Goal: Task Accomplishment & Management: Manage account settings

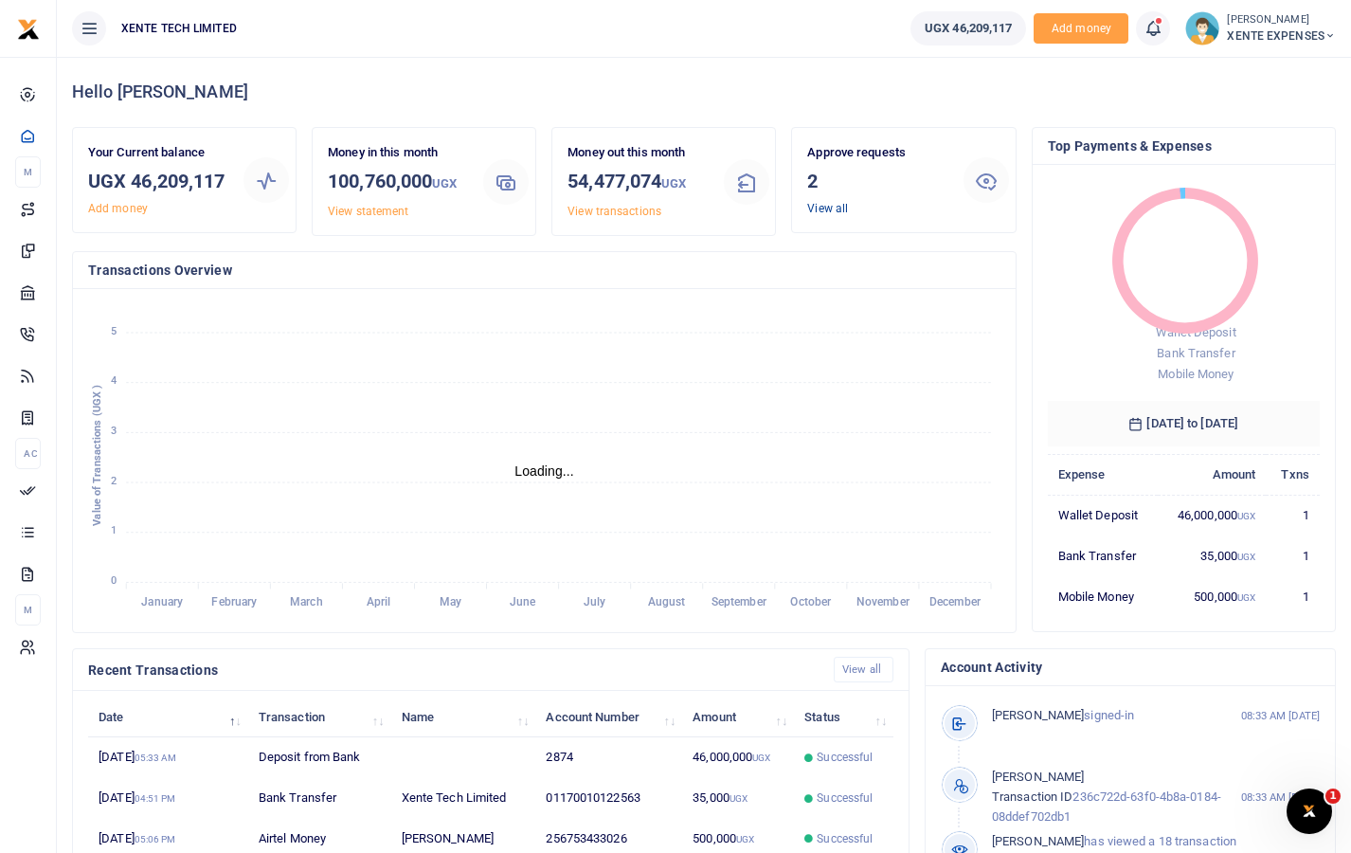
click at [838, 202] on link "View all" at bounding box center [827, 208] width 41 height 13
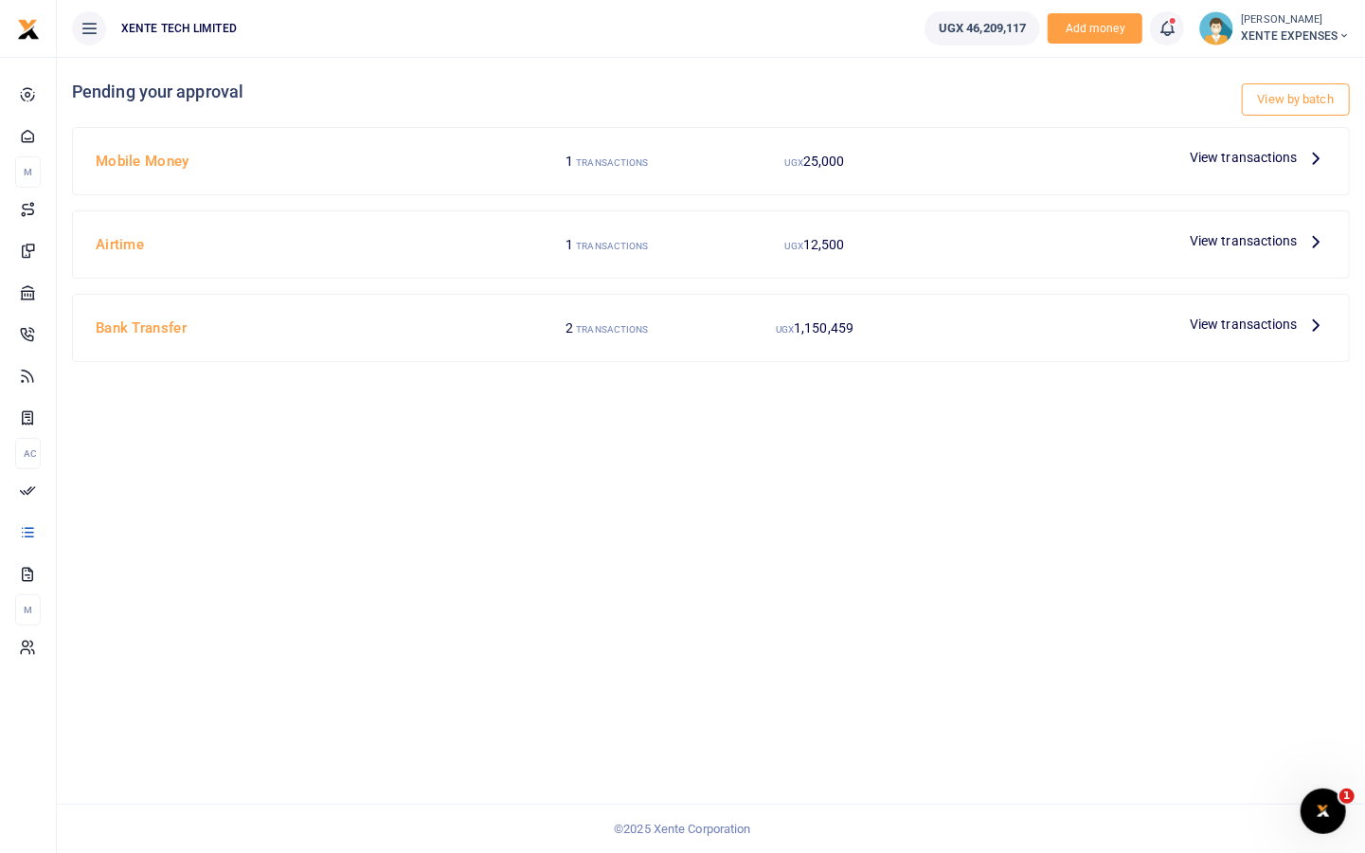
click at [1265, 158] on span "View transactions" at bounding box center [1244, 157] width 108 height 21
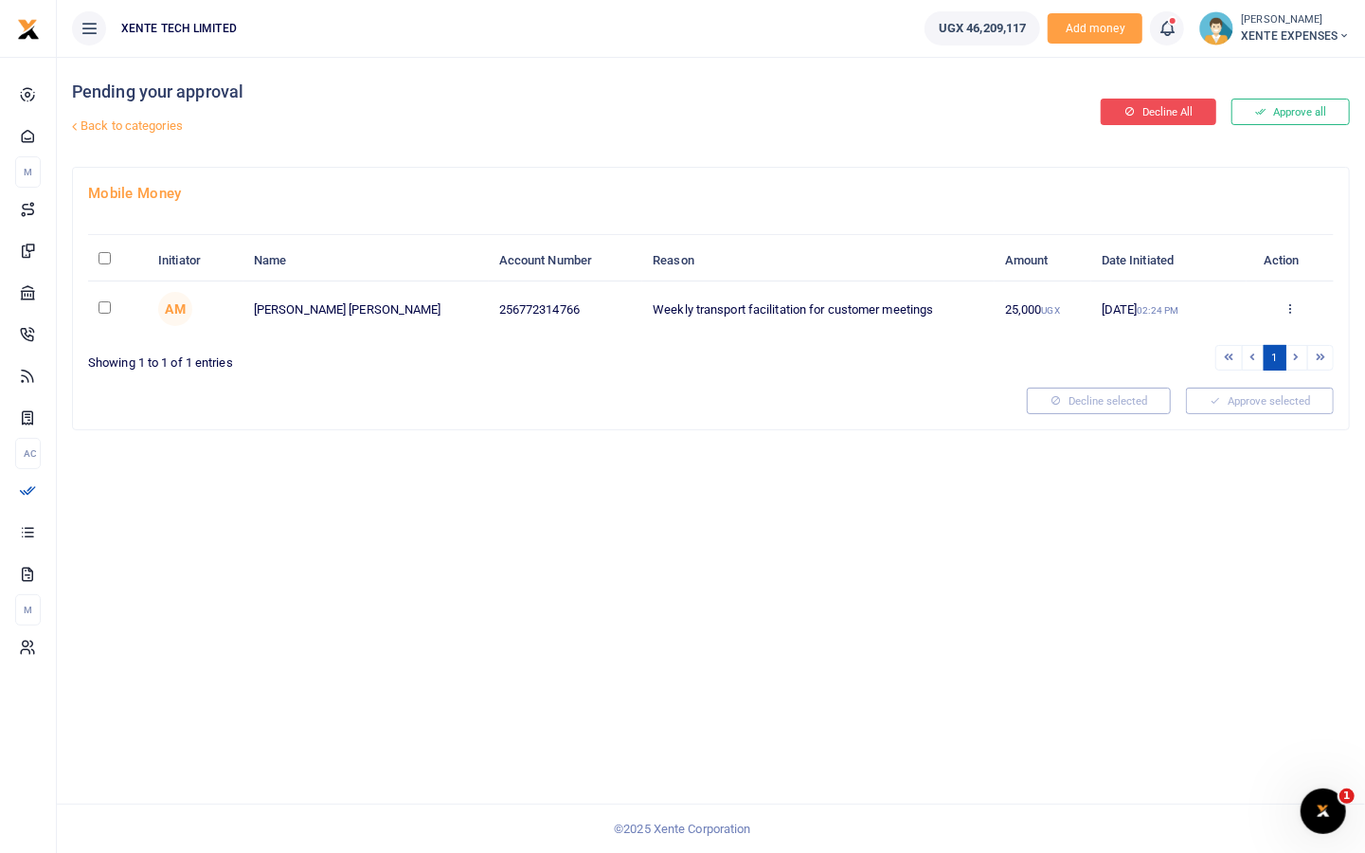
click at [1179, 105] on button "Decline All" at bounding box center [1159, 112] width 116 height 27
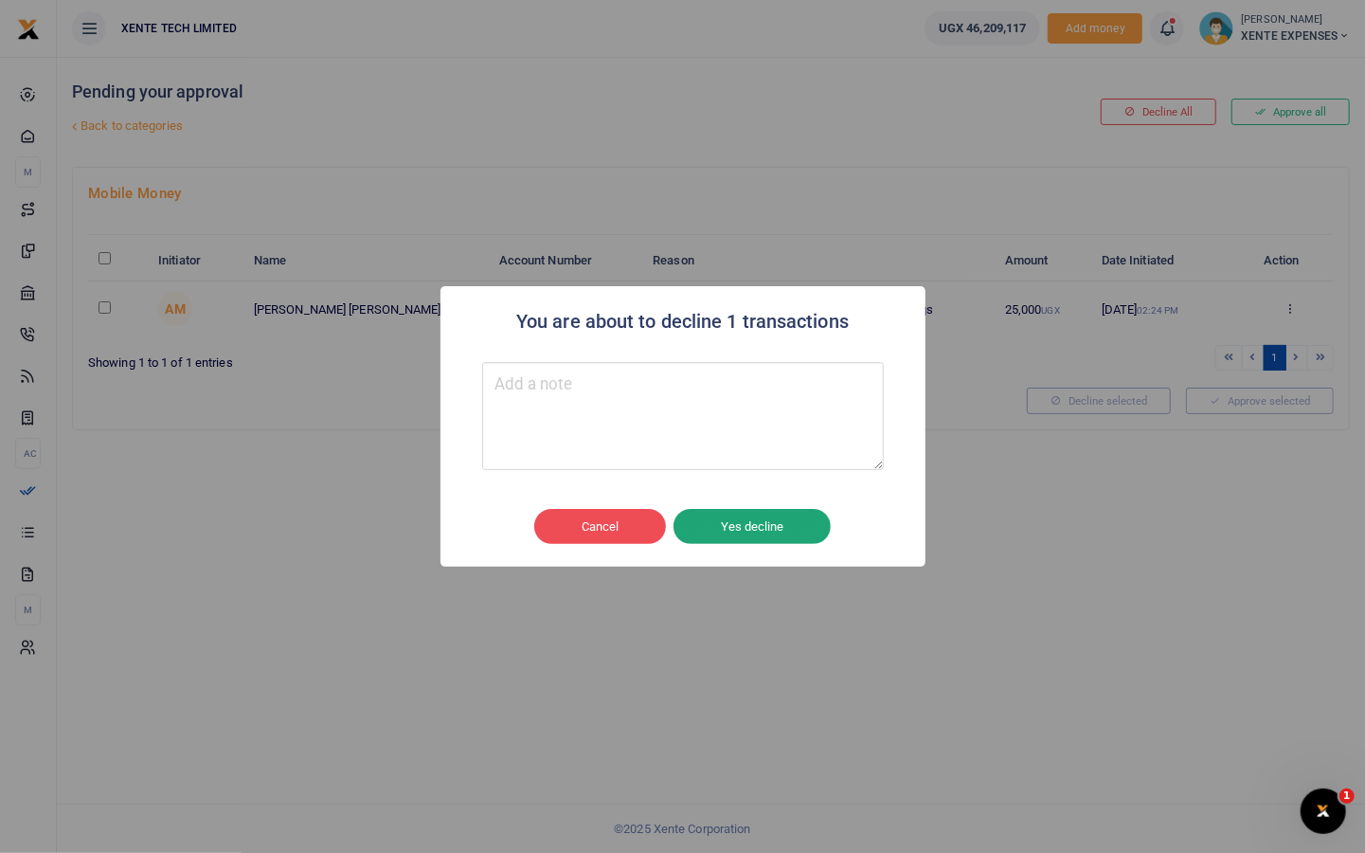
click at [751, 525] on button "Yes decline" at bounding box center [752, 527] width 157 height 36
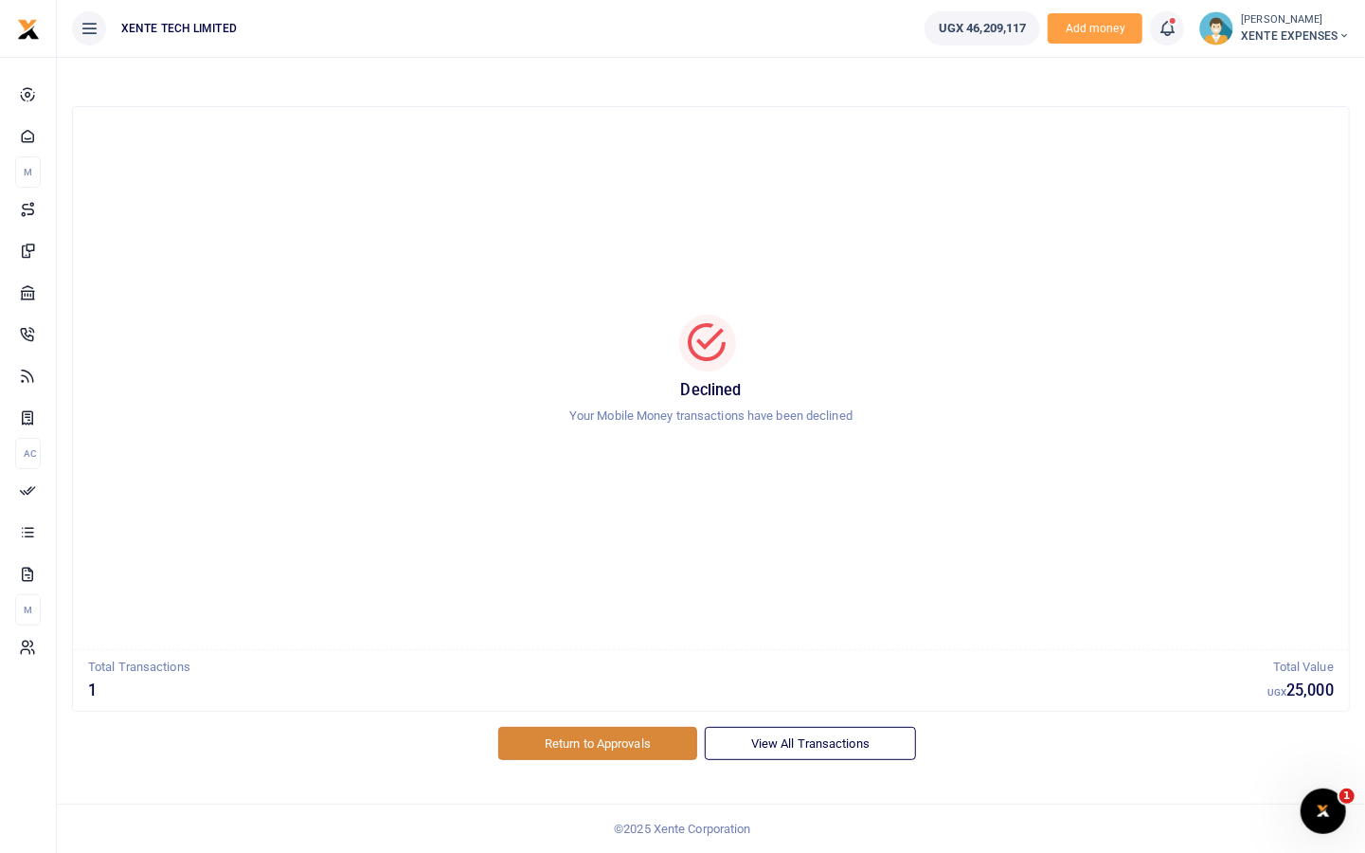
click at [635, 741] on link "Return to Approvals" at bounding box center [597, 743] width 199 height 32
click at [609, 743] on link "Return to Approvals" at bounding box center [597, 743] width 199 height 32
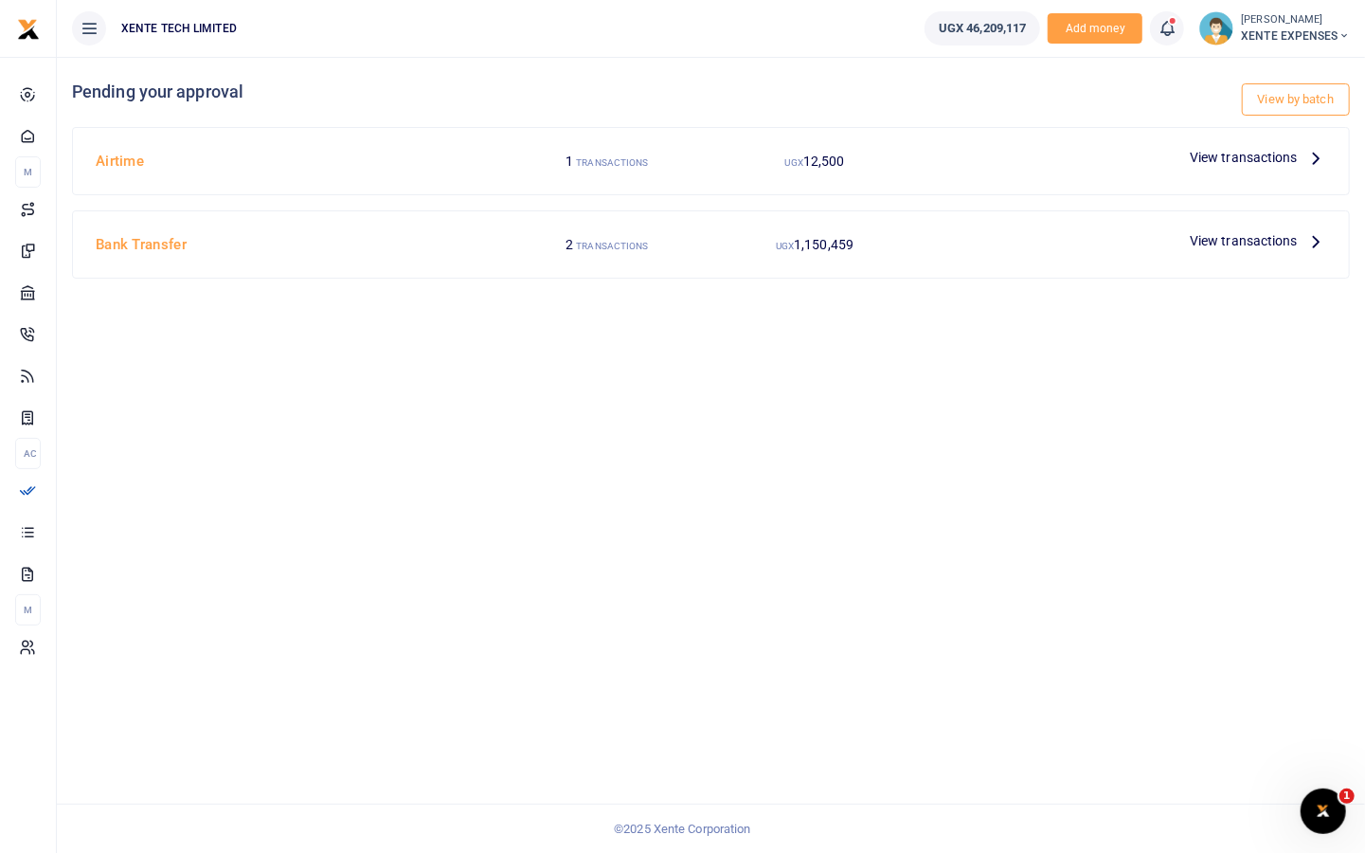
click at [1235, 153] on span "View transactions" at bounding box center [1244, 157] width 108 height 21
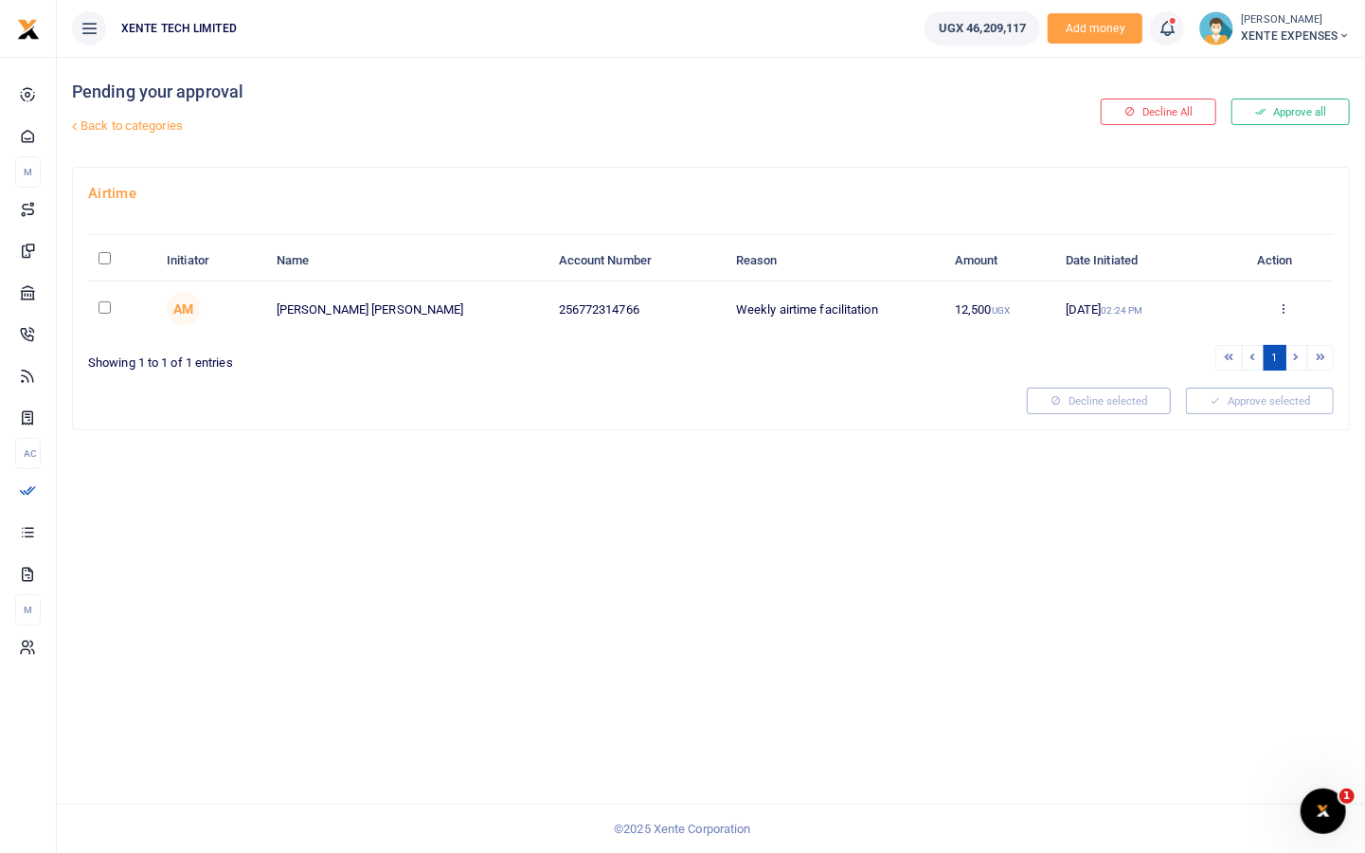
click at [1174, 116] on button "Decline All" at bounding box center [1159, 112] width 116 height 27
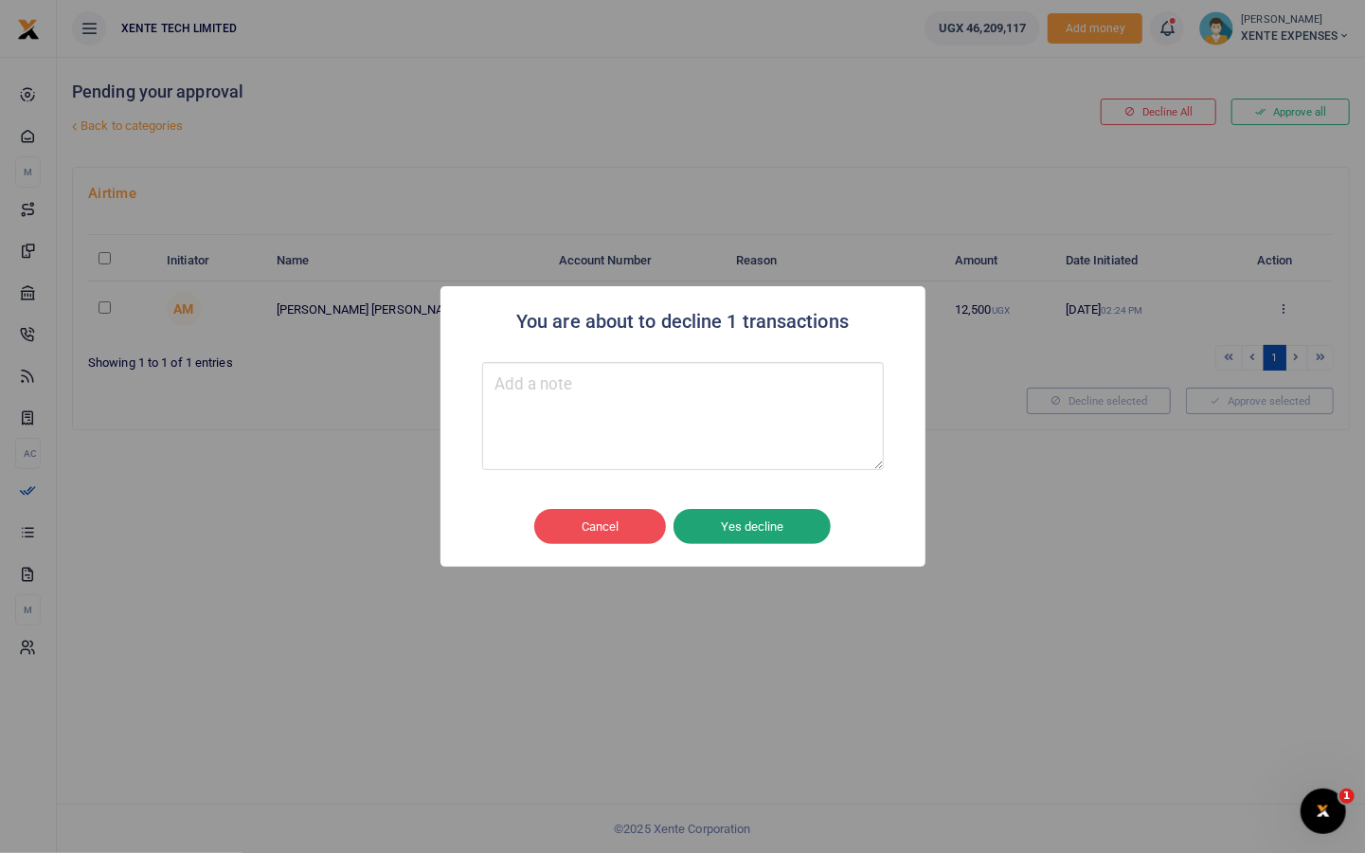
click at [773, 523] on button "Yes decline" at bounding box center [752, 527] width 157 height 36
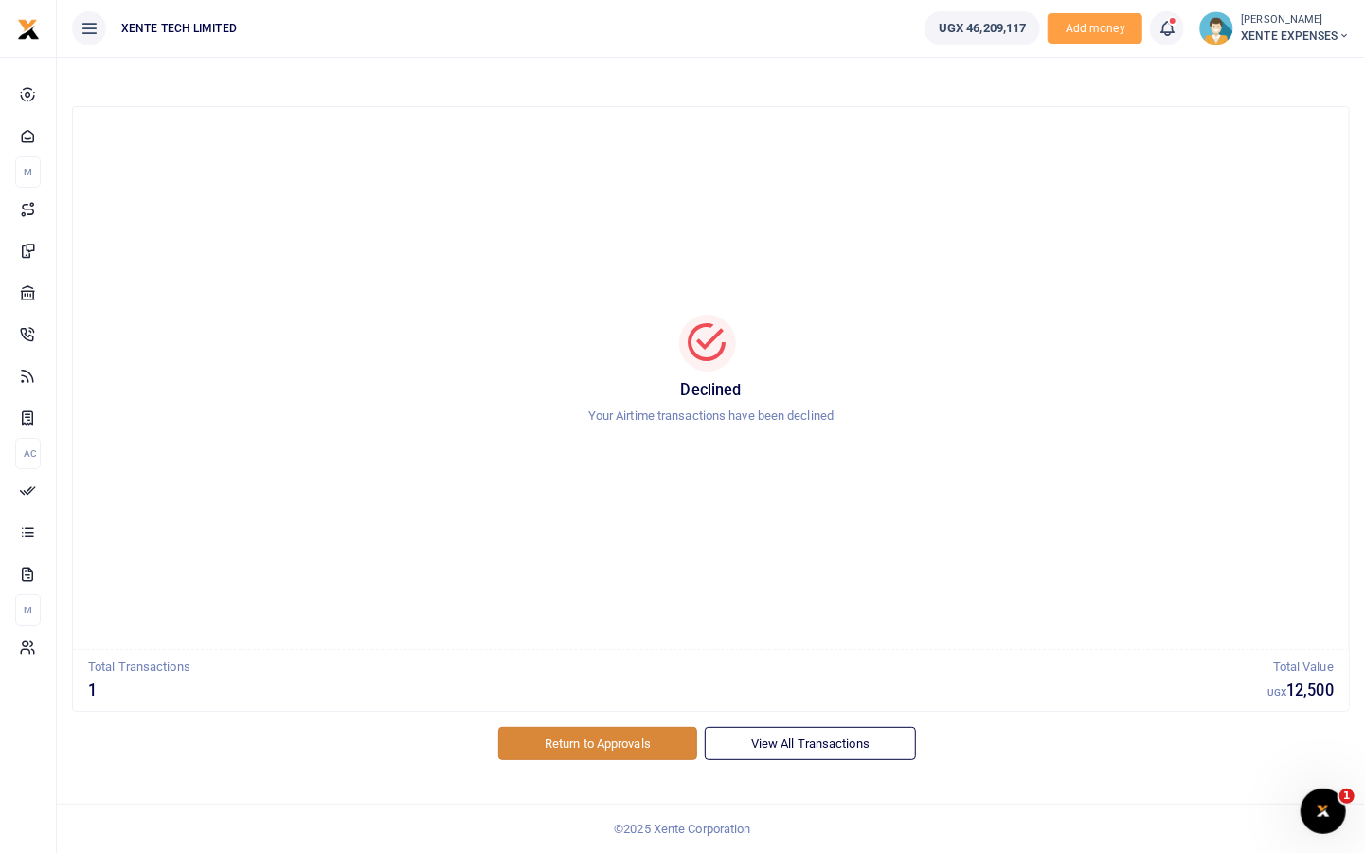
click at [596, 746] on link "Return to Approvals" at bounding box center [597, 743] width 199 height 32
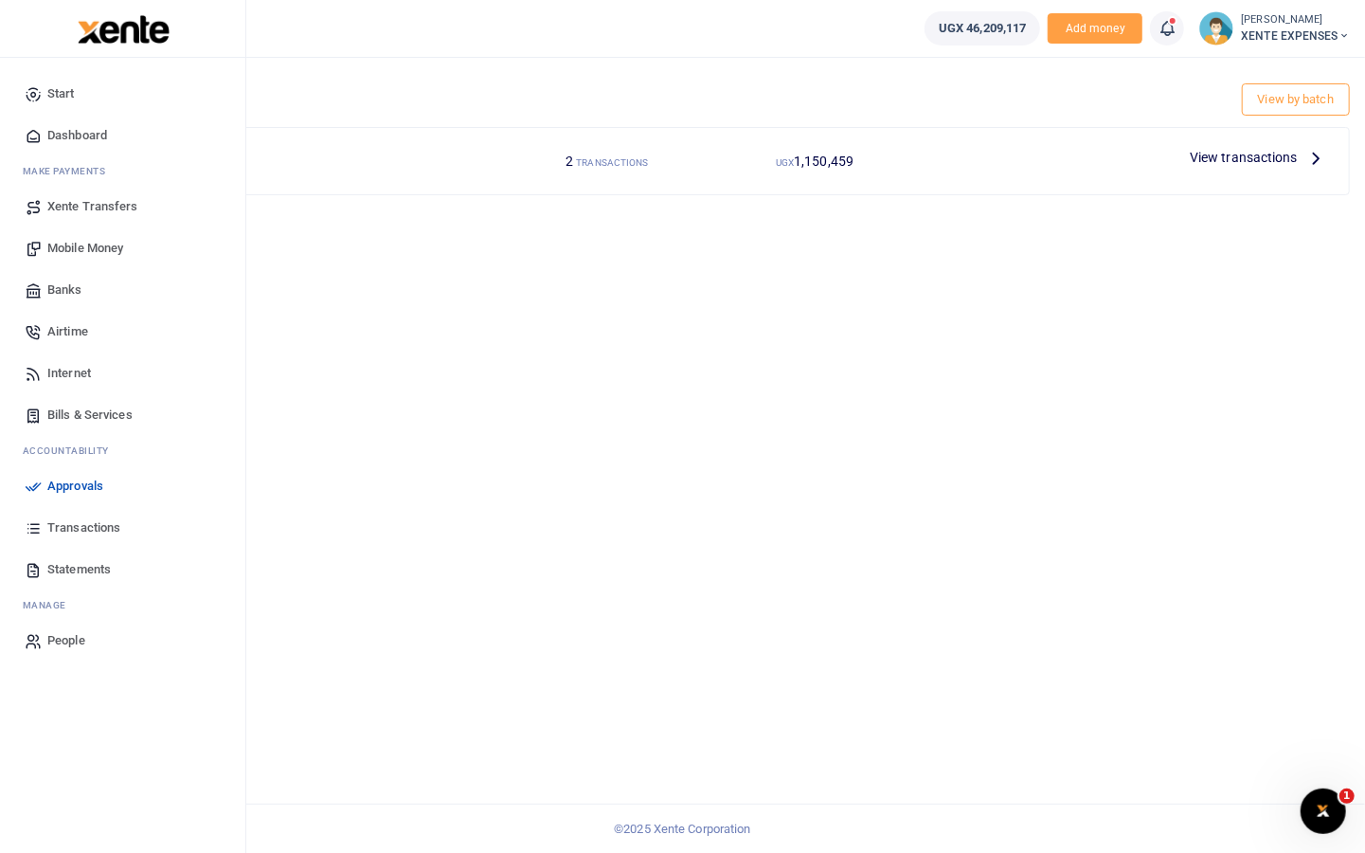
click at [79, 245] on span "Mobile Money" at bounding box center [85, 248] width 76 height 19
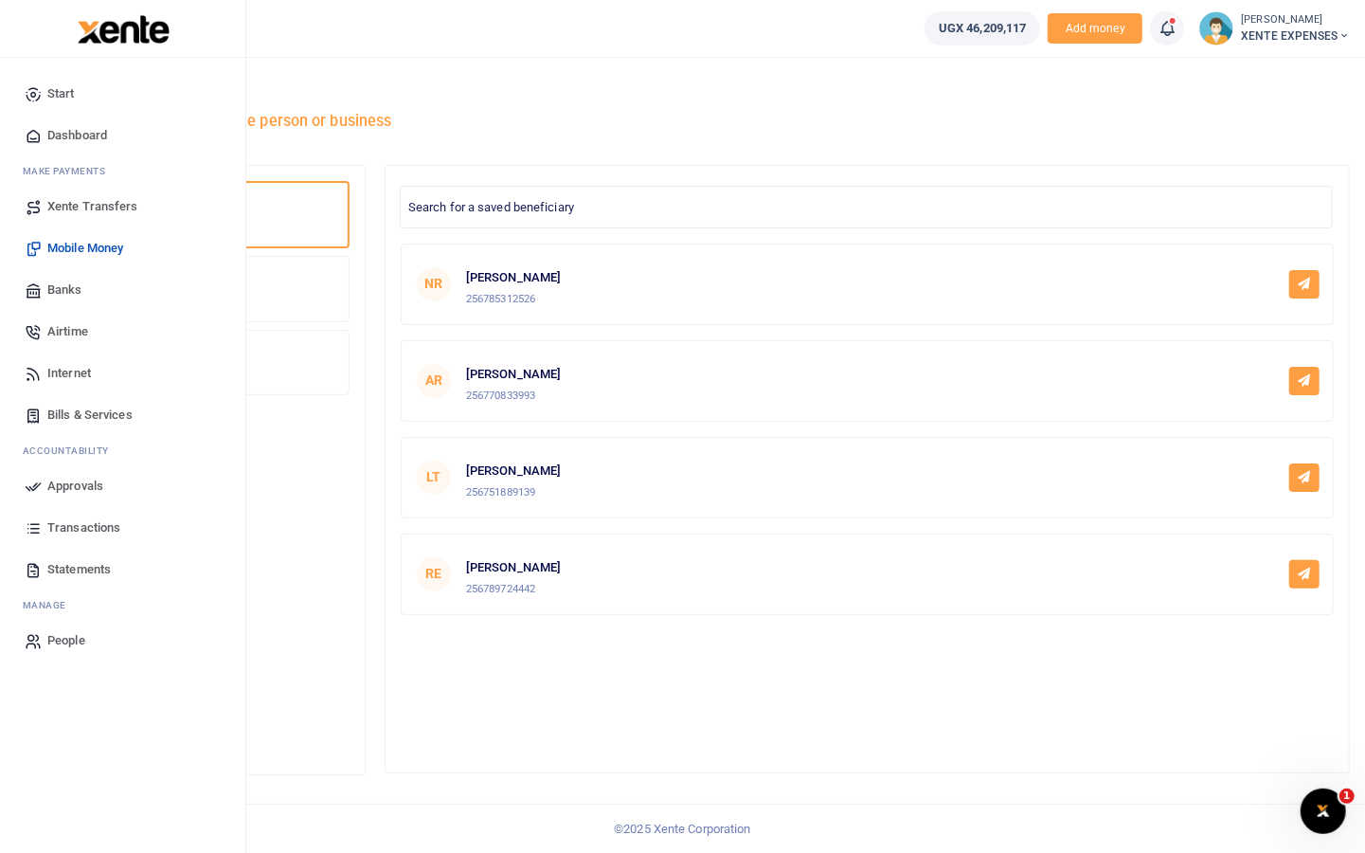
click at [49, 206] on span "Xente Transfers" at bounding box center [92, 206] width 91 height 19
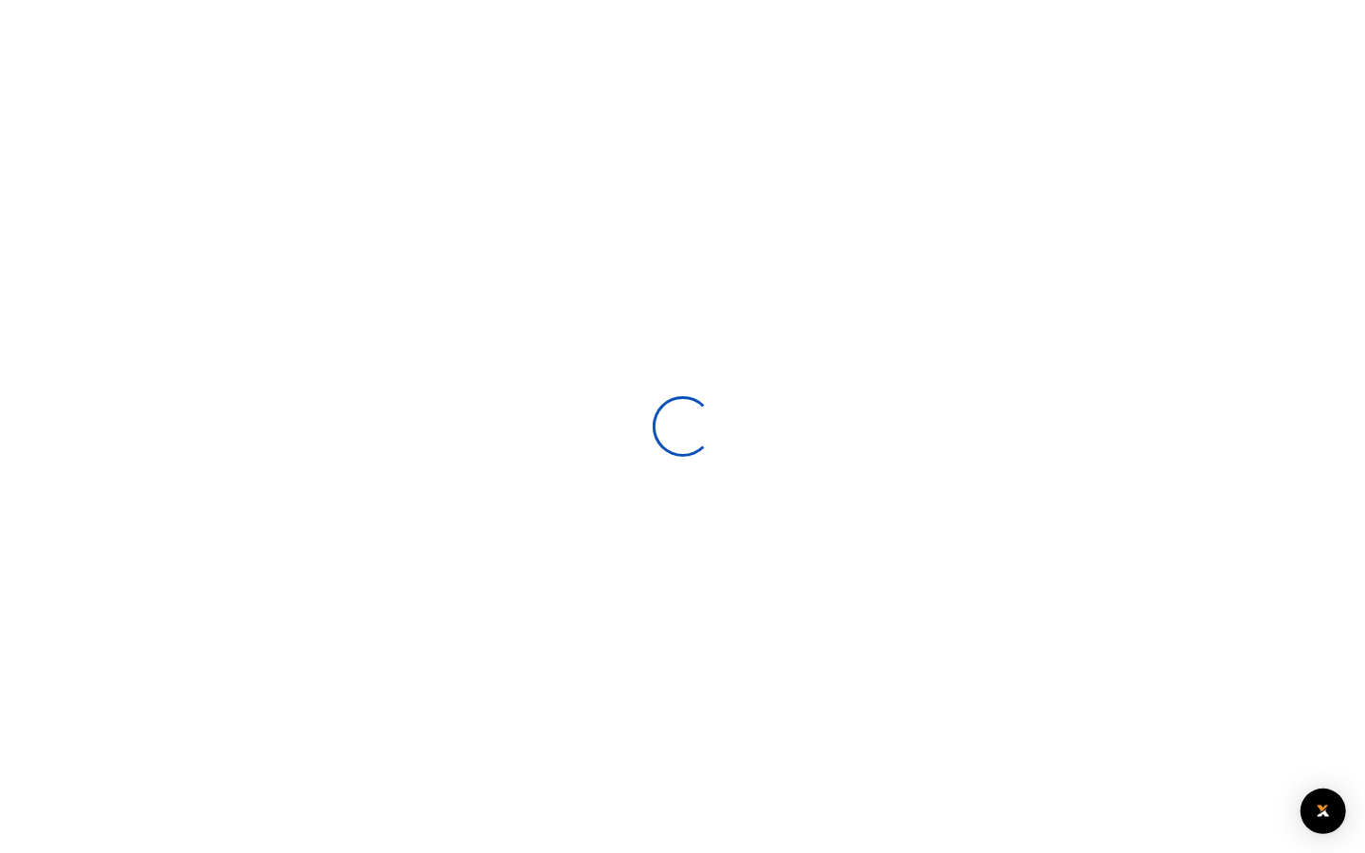
select select
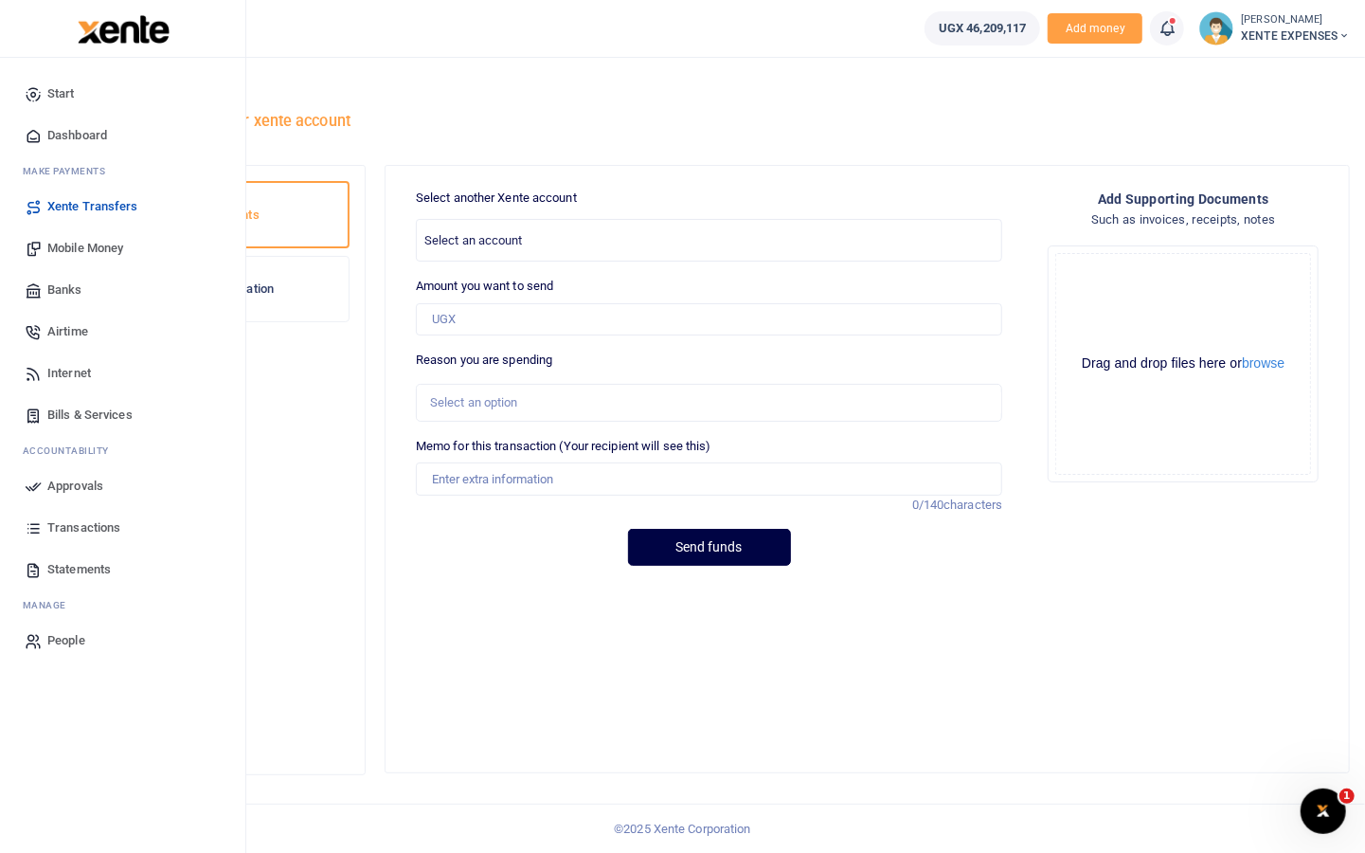
click at [95, 246] on span "Mobile Money" at bounding box center [85, 248] width 76 height 19
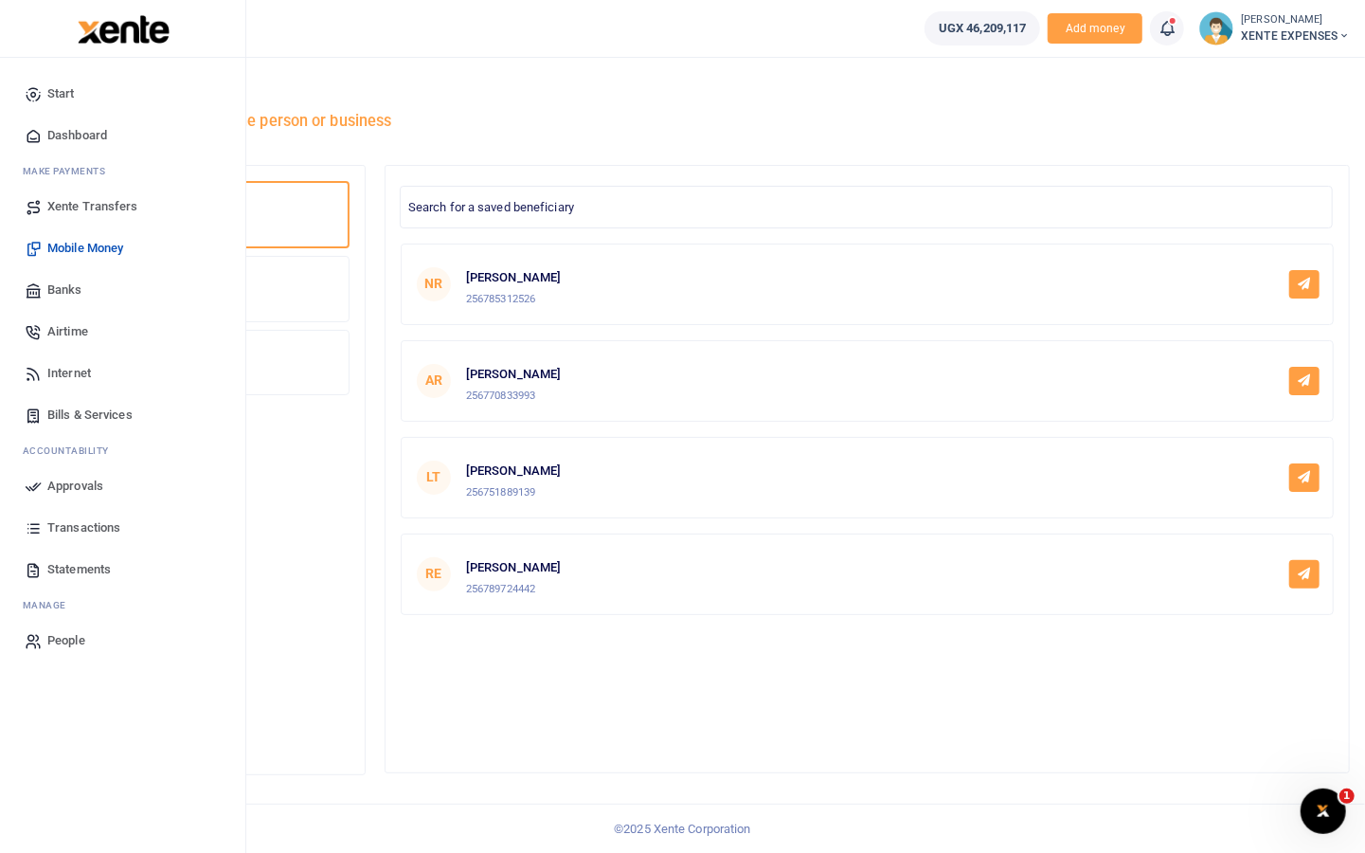
click at [63, 289] on span "Banks" at bounding box center [64, 289] width 35 height 19
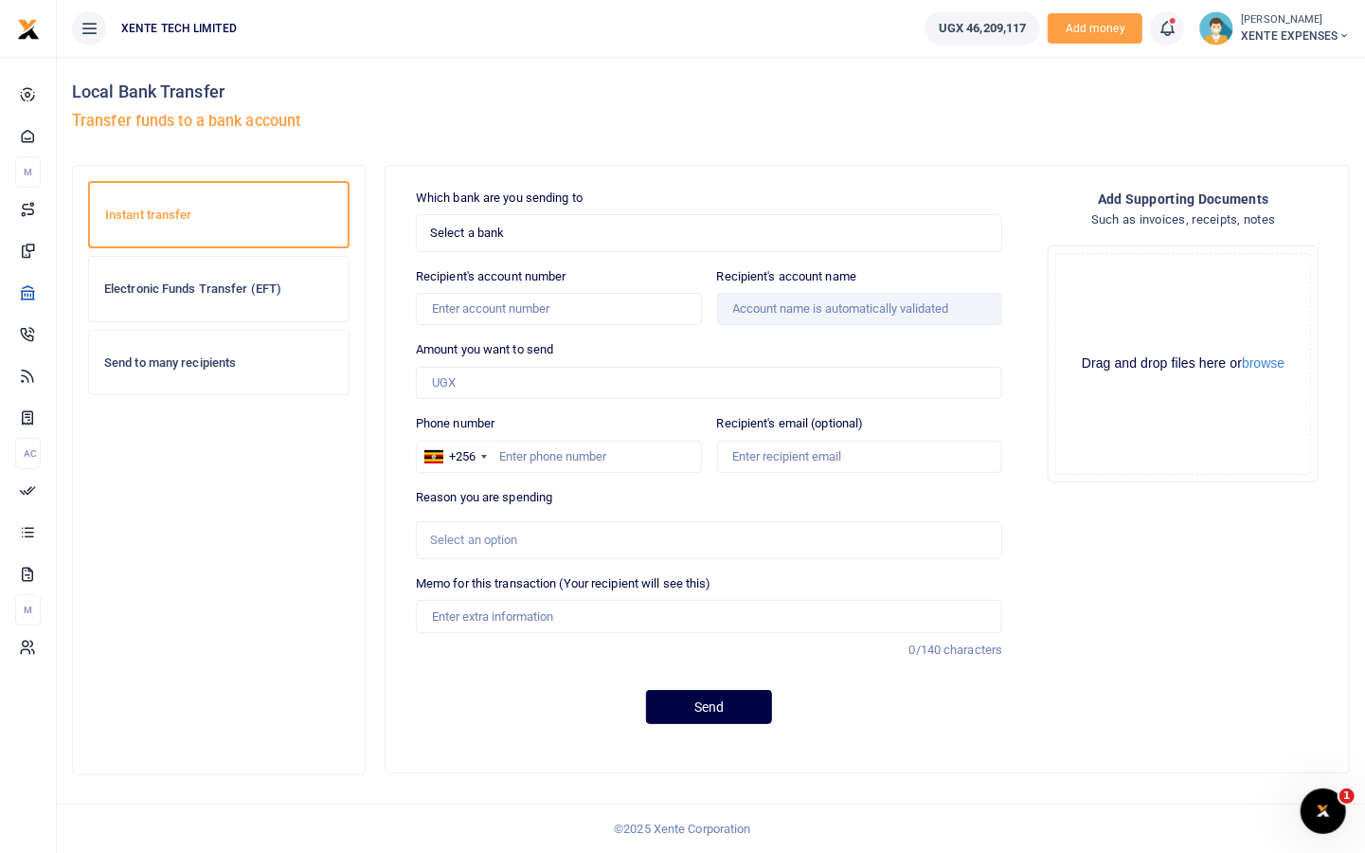
click at [547, 225] on span "Select a bank" at bounding box center [702, 233] width 545 height 19
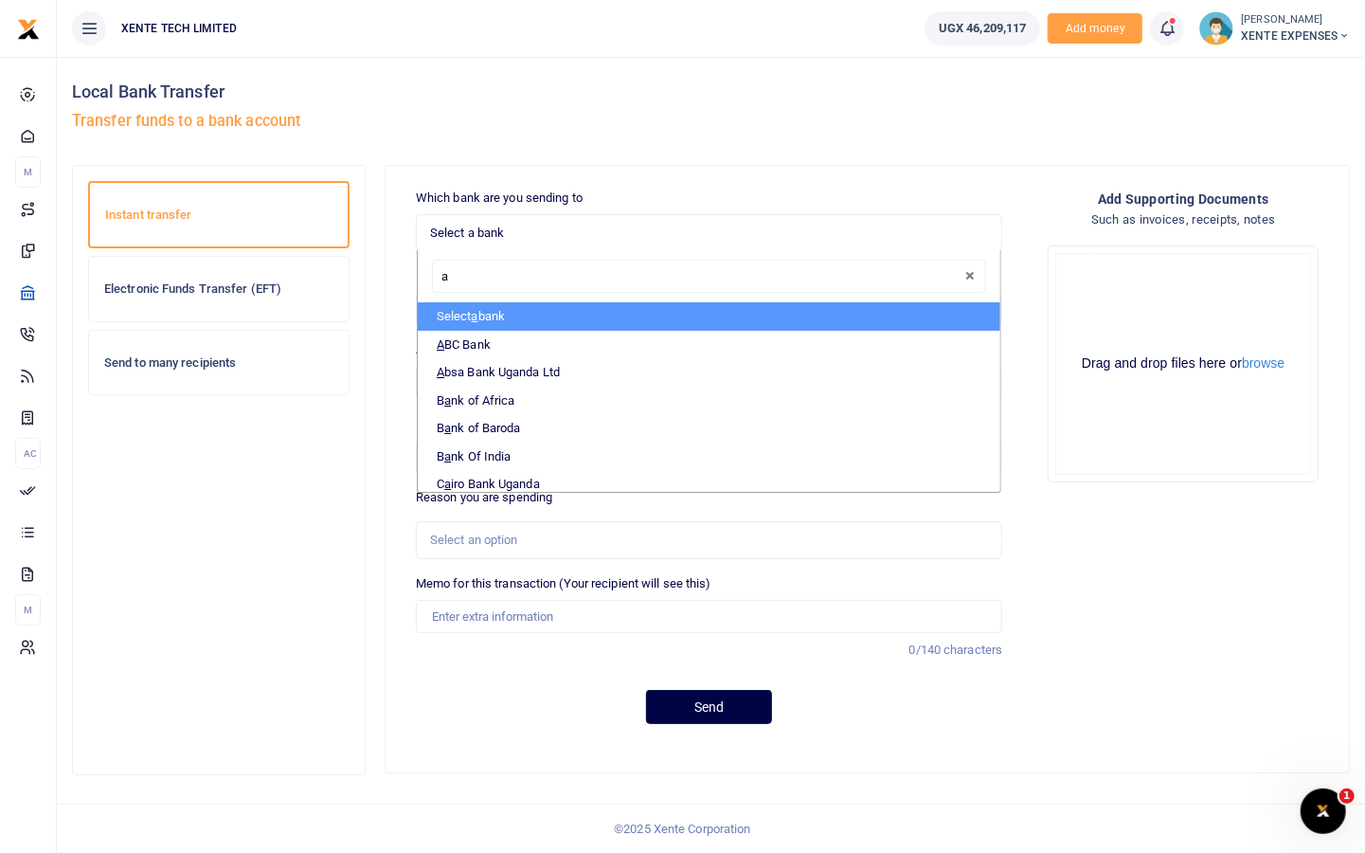
type input "ab"
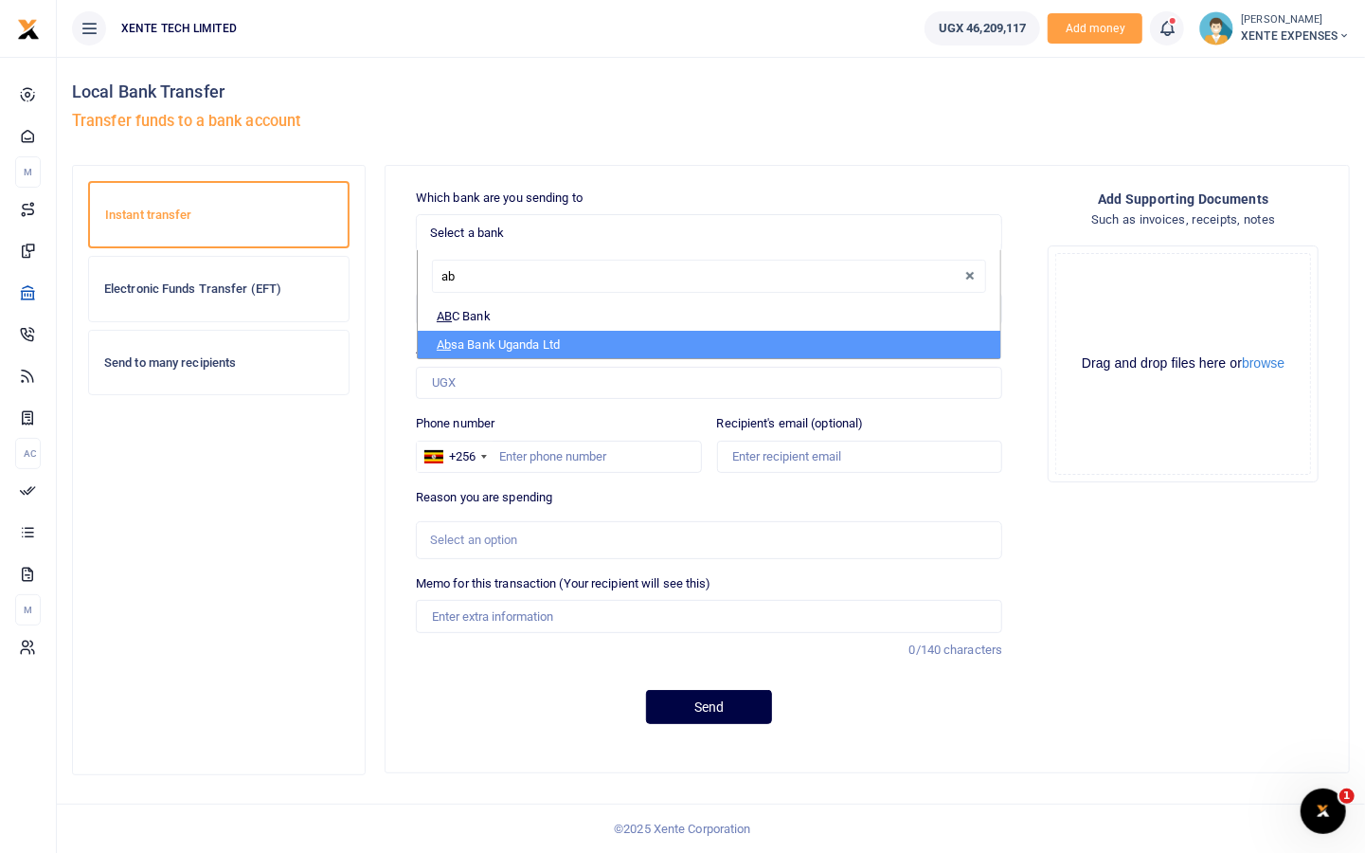
select select "ABSA"
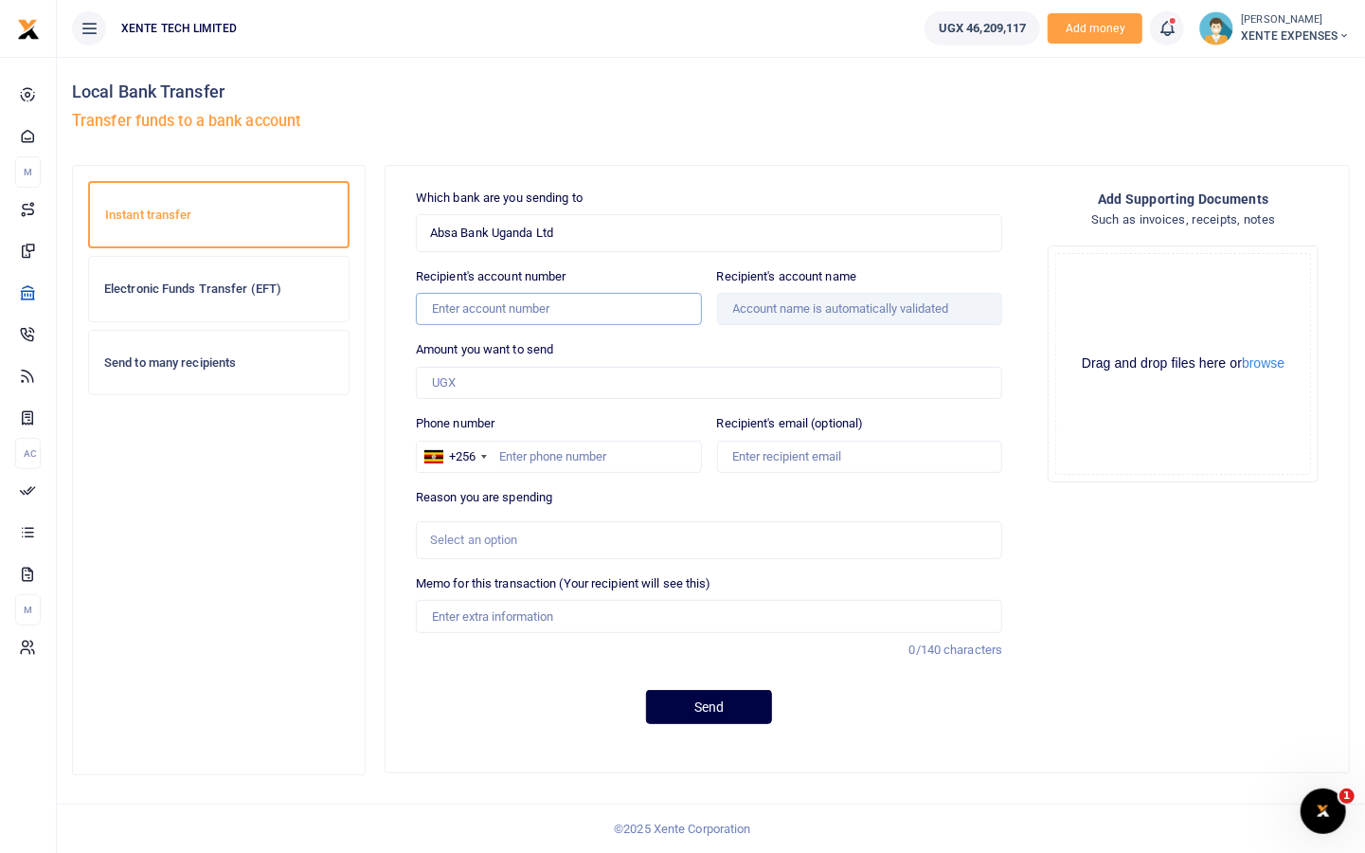
click at [574, 299] on input "Recipient's account number" at bounding box center [559, 309] width 286 height 32
type input "6006110221"
click at [543, 383] on input "Amount you want to send" at bounding box center [709, 383] width 586 height 32
type input "Francis Nkurunungi"
click at [487, 389] on input "Amount you want to send" at bounding box center [709, 383] width 586 height 32
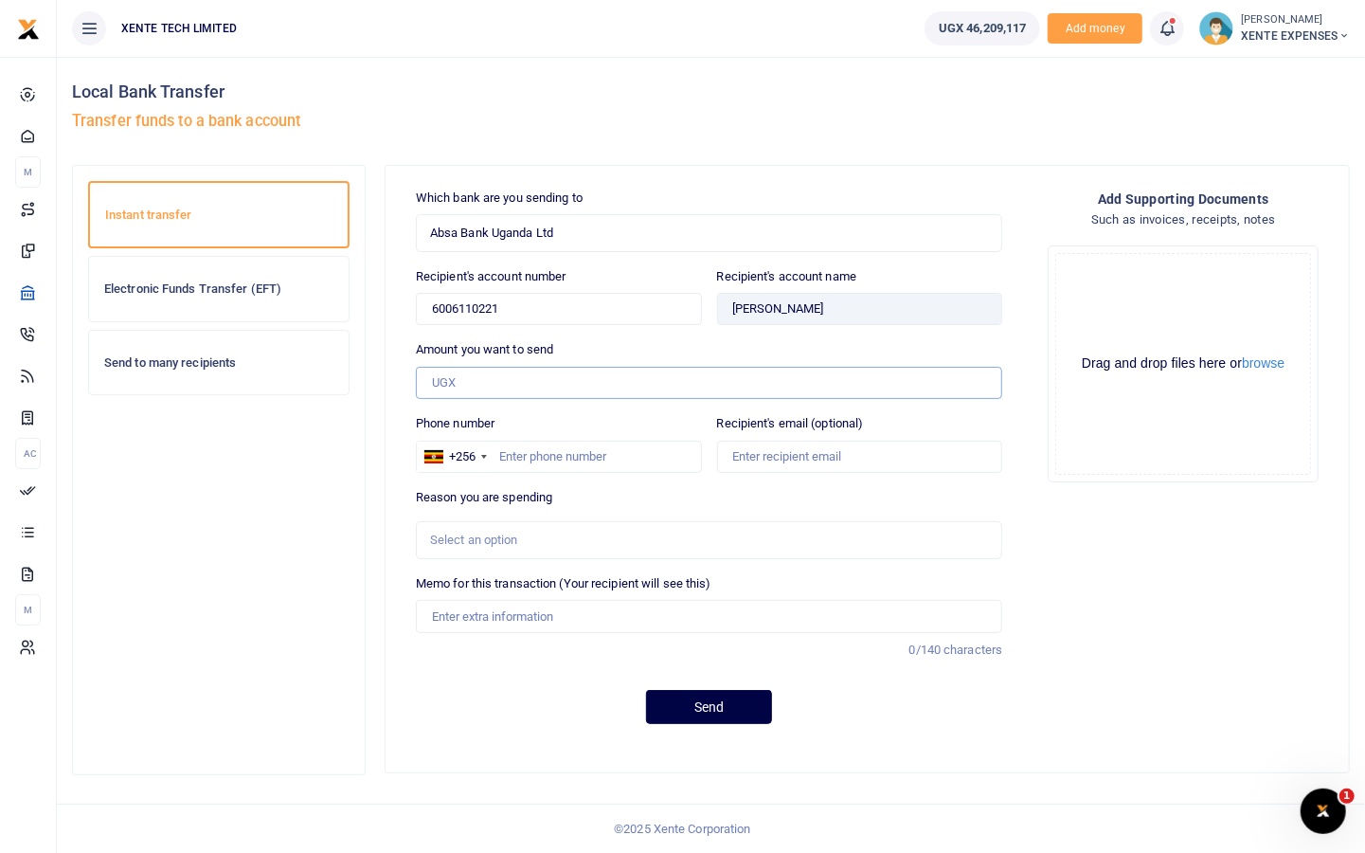
paste input "1,657,200"
type input "1,657,200"
click at [575, 470] on div "Which bank are you sending to Absa Bank Uganda Ltd Select an option... Select a…" at bounding box center [709, 464] width 602 height 551
click at [556, 452] on input "Phone number" at bounding box center [559, 456] width 286 height 32
type input "773433026"
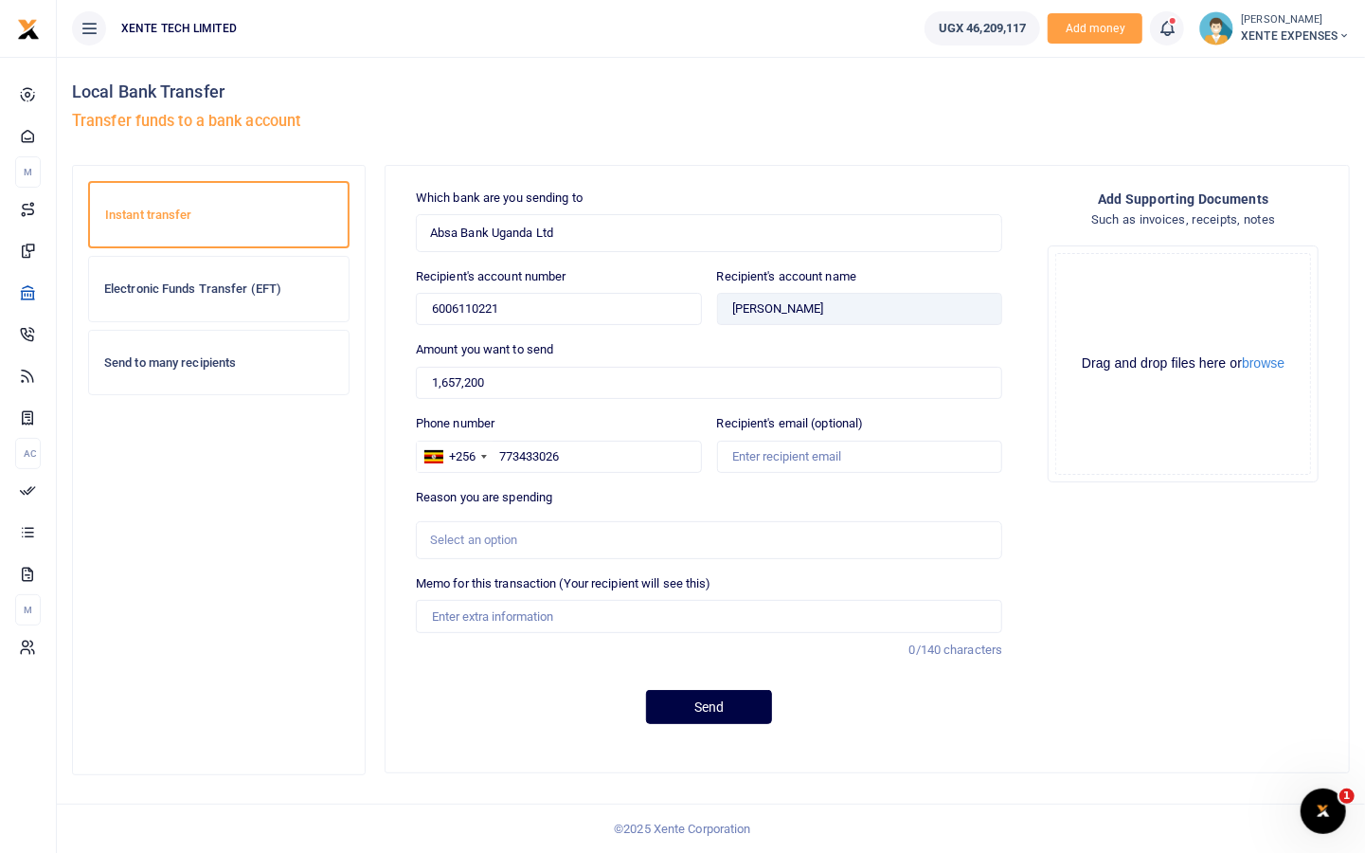
click at [594, 536] on div "Select an option" at bounding box center [702, 539] width 545 height 19
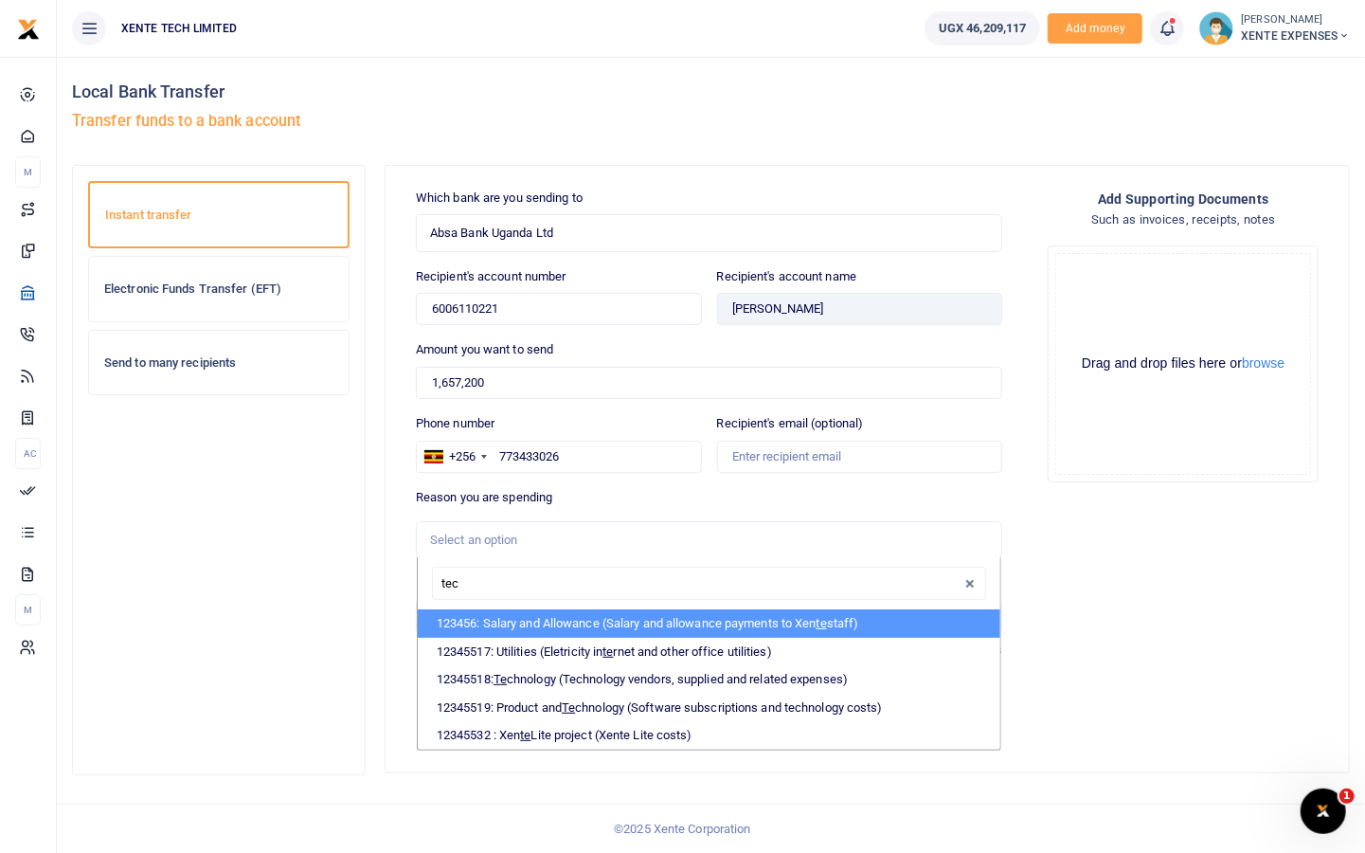
type input "tech"
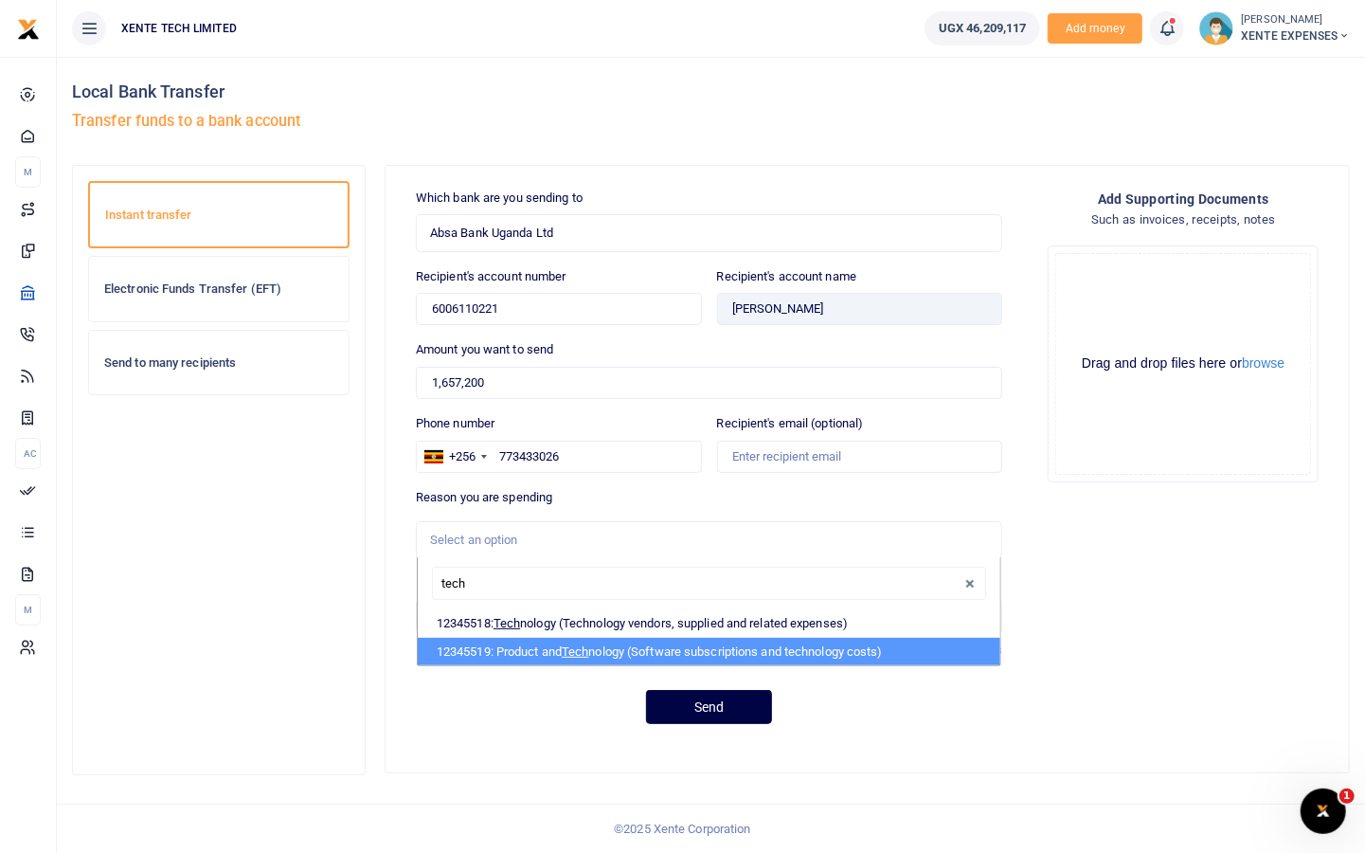
click at [602, 644] on li "12345519: Product and Tech nology (Software subscriptions and technology costs)" at bounding box center [709, 652] width 583 height 28
select select "5379"
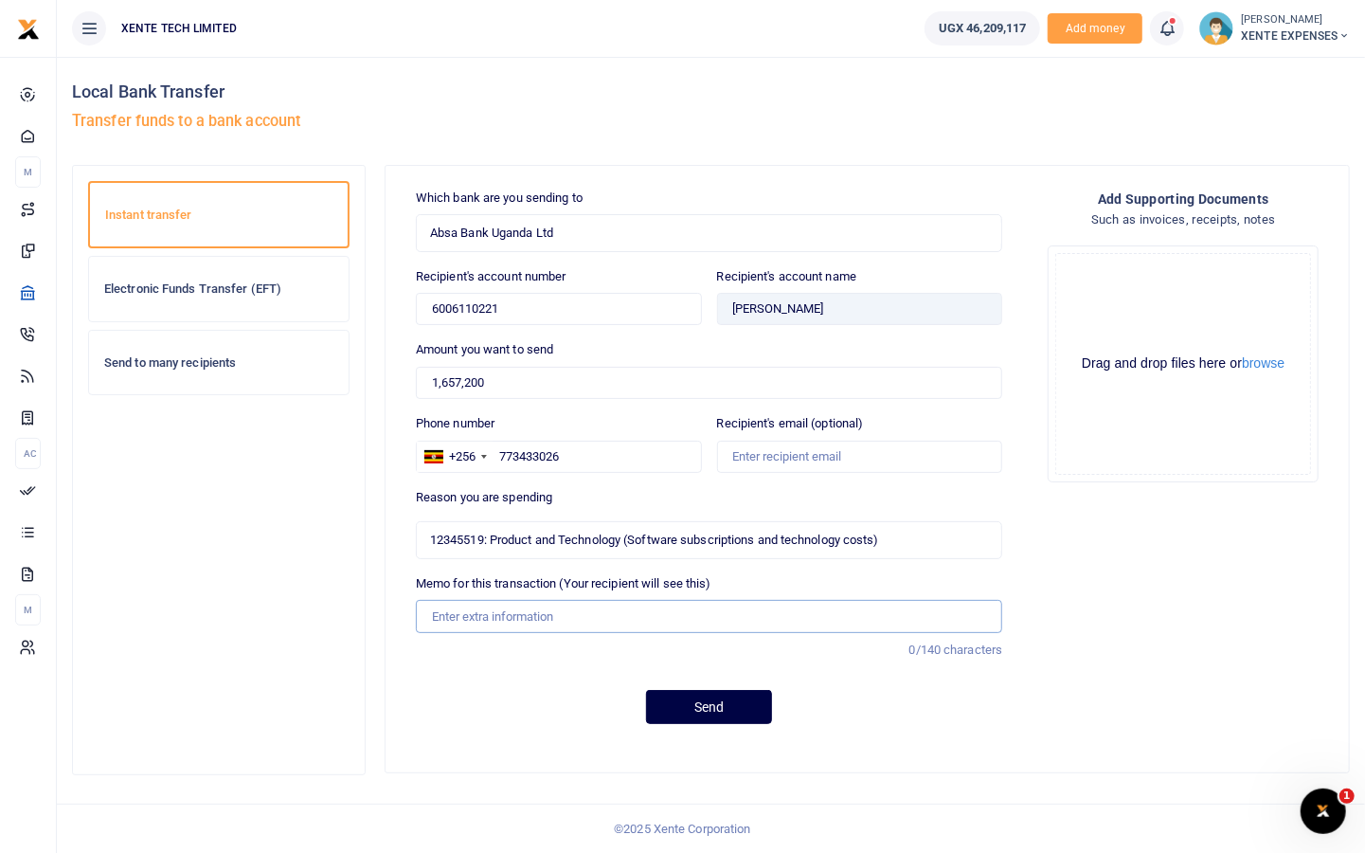
click at [549, 615] on input "Memo for this transaction (Your recipient will see this)" at bounding box center [709, 616] width 586 height 32
click at [615, 610] on input "Microsoft 365 Business Standard subscription" at bounding box center [709, 616] width 586 height 32
click at [833, 608] on input "Microsoft 365 Business Standard, Power apps and PowerBI subscription" at bounding box center [709, 616] width 586 height 32
click at [711, 709] on button "Send" at bounding box center [709, 707] width 126 height 34
click at [614, 613] on input "Microsoft 365 Business Standard, Power apps and PowerBI subscriptions" at bounding box center [709, 616] width 586 height 32
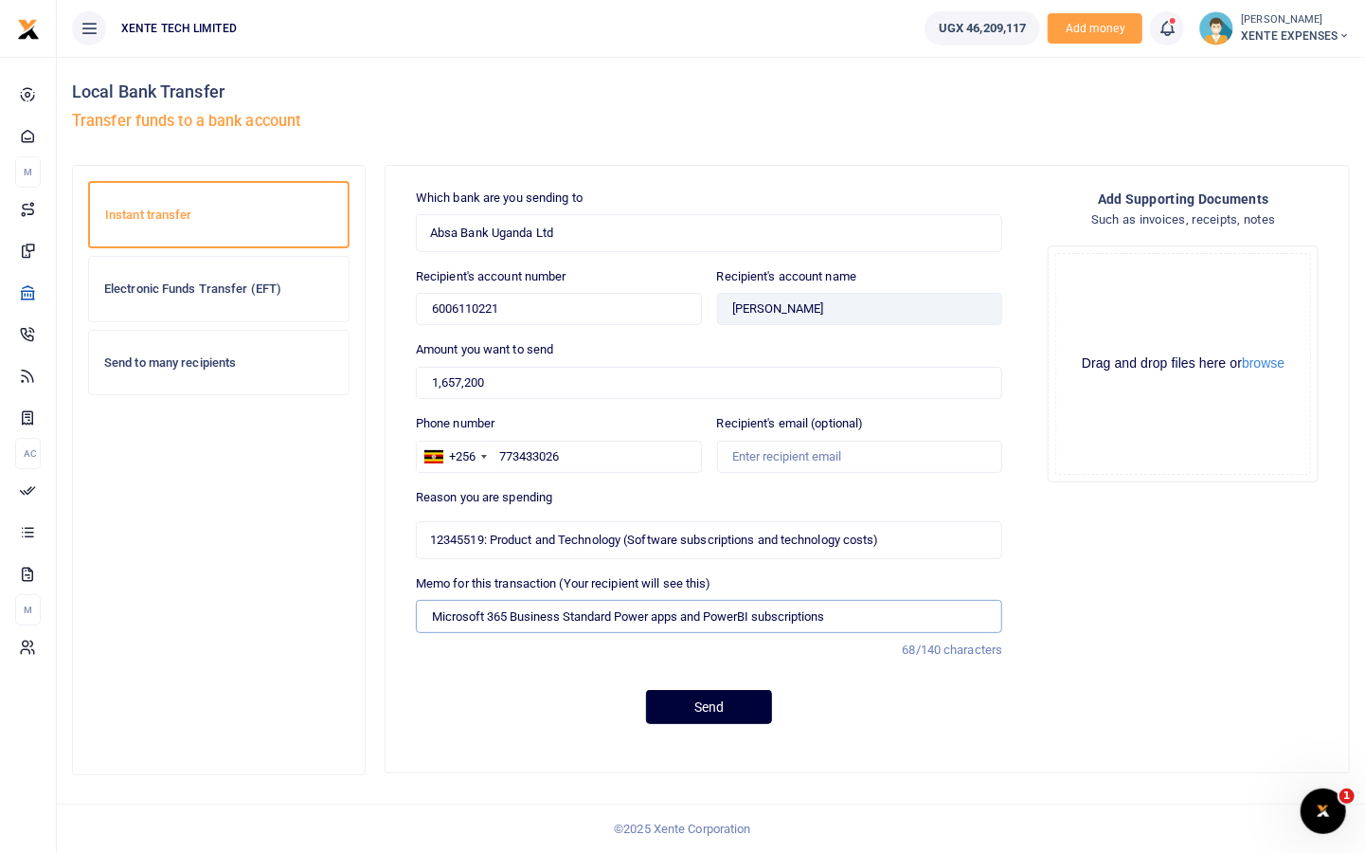
type input "Microsoft 365 Business Standard Power apps and PowerBI subscriptions"
click at [700, 703] on button "Send" at bounding box center [709, 707] width 126 height 34
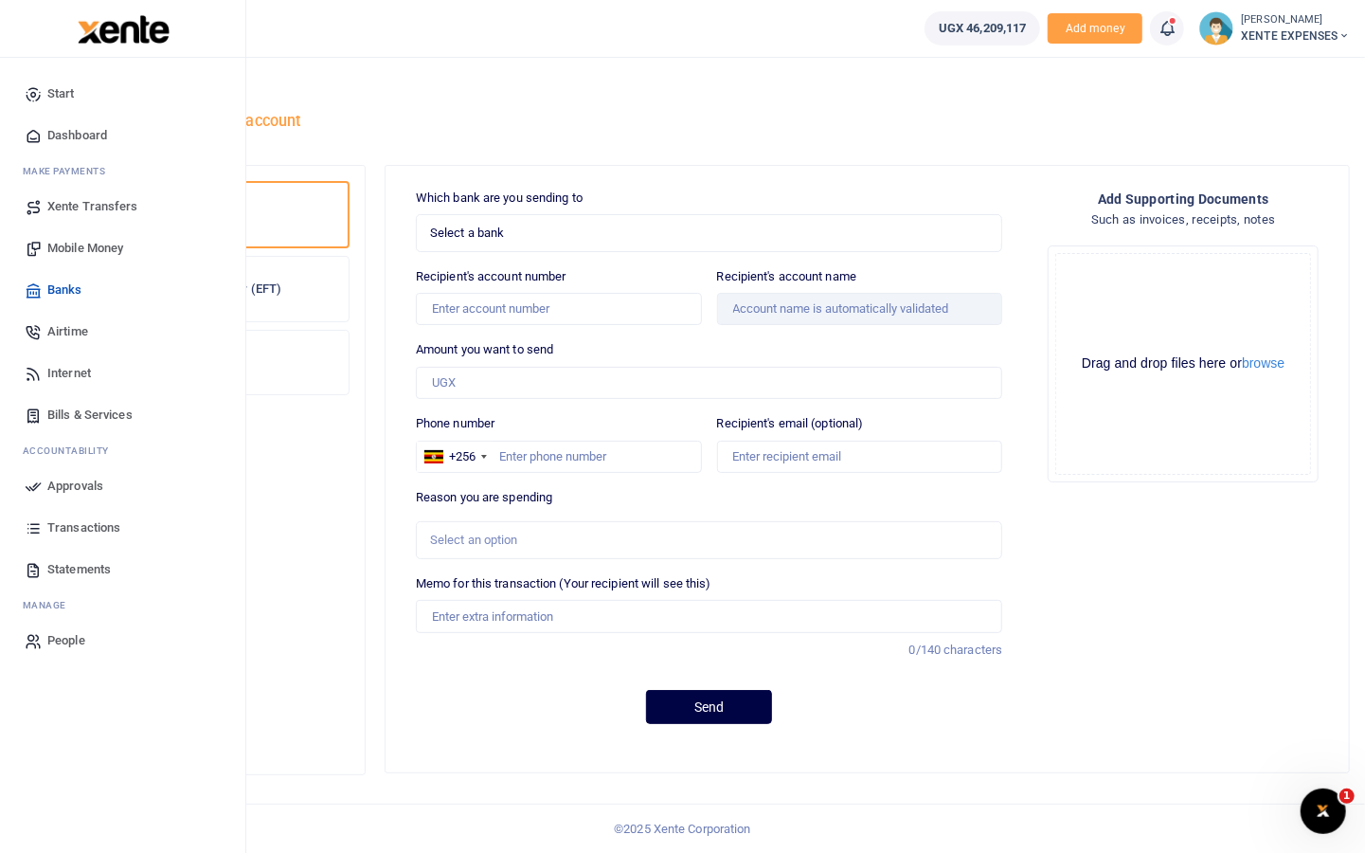
click at [65, 476] on span "Approvals" at bounding box center [75, 485] width 56 height 19
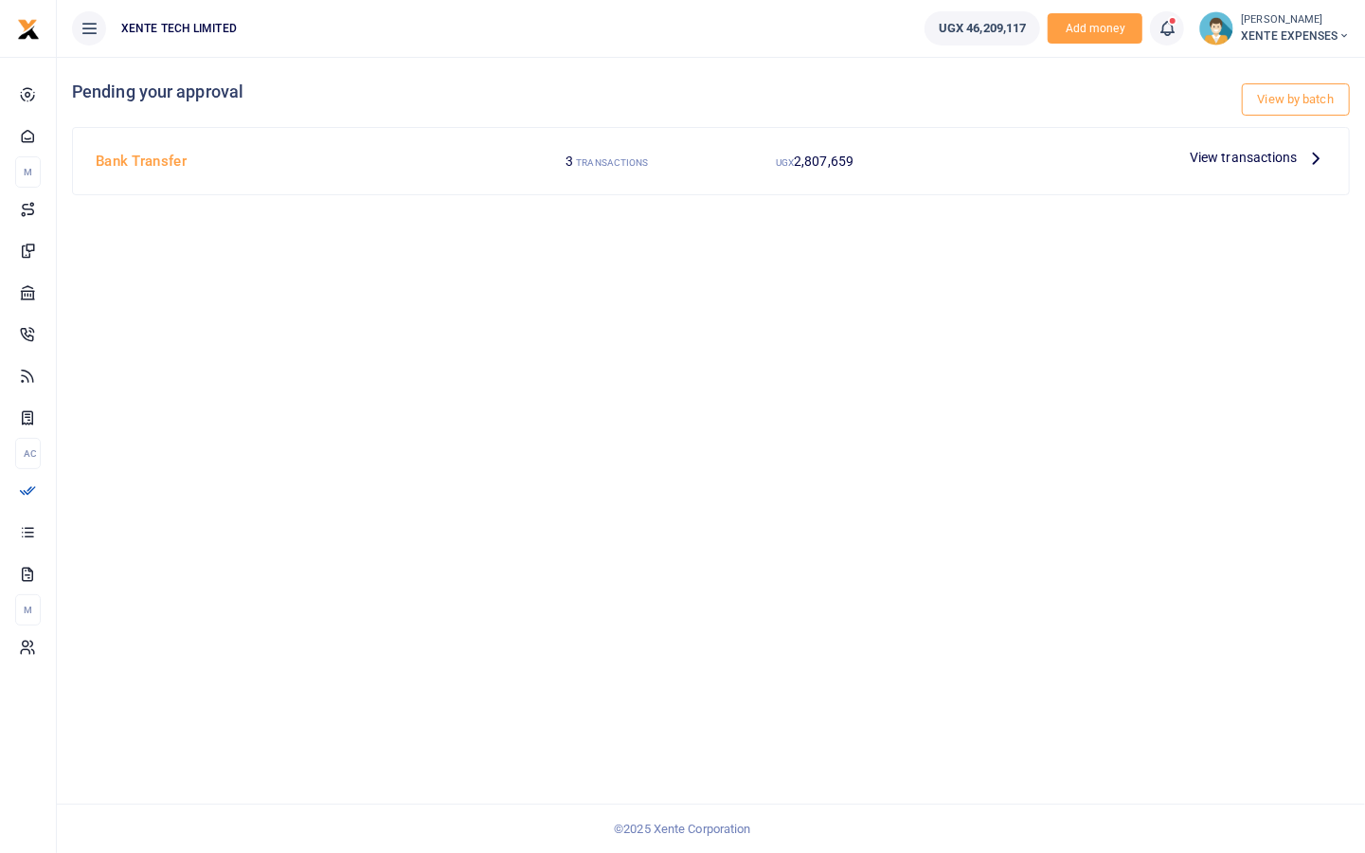
click at [1221, 154] on span "View transactions" at bounding box center [1244, 157] width 108 height 21
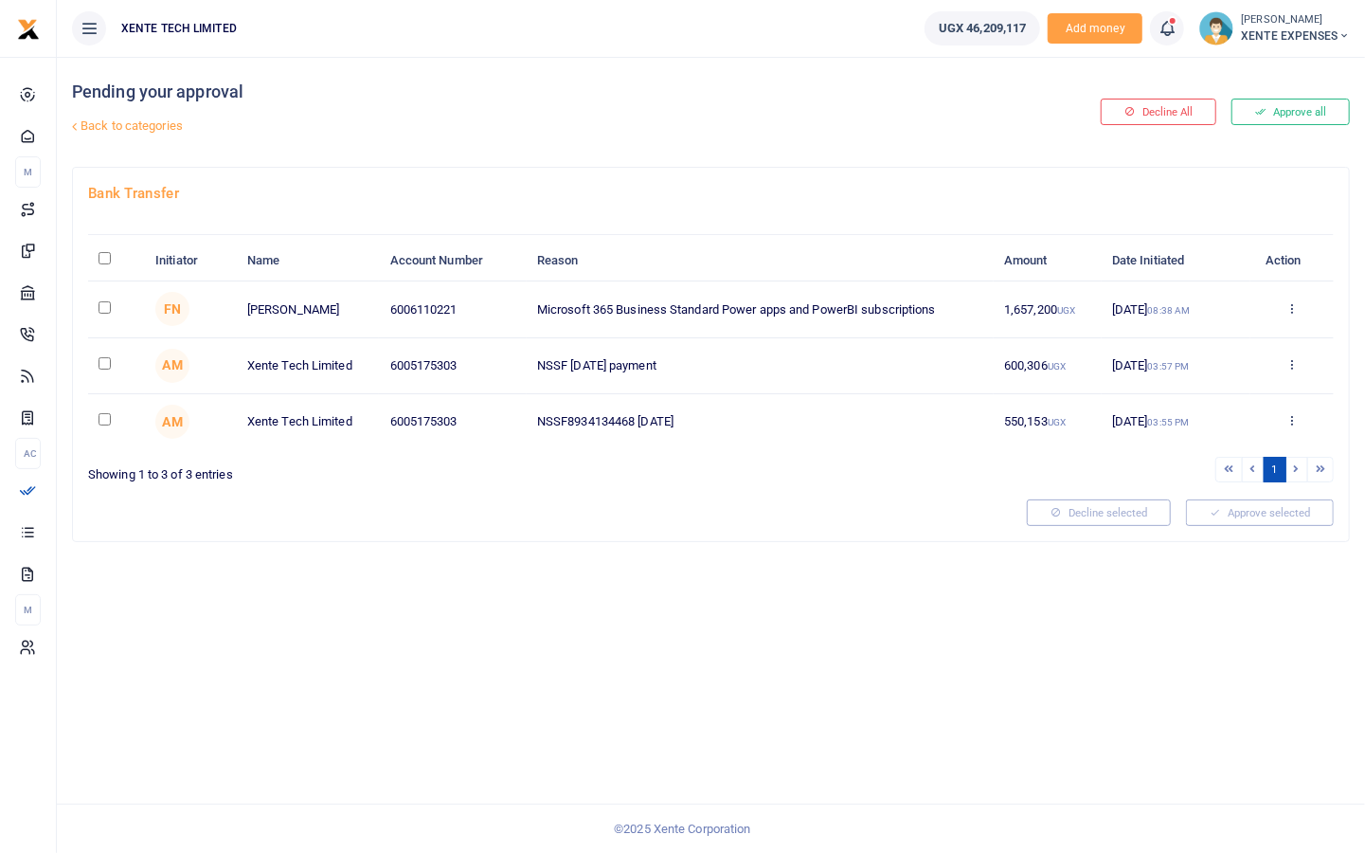
click at [105, 306] on input "checkbox" at bounding box center [105, 307] width 12 height 12
checkbox input "true"
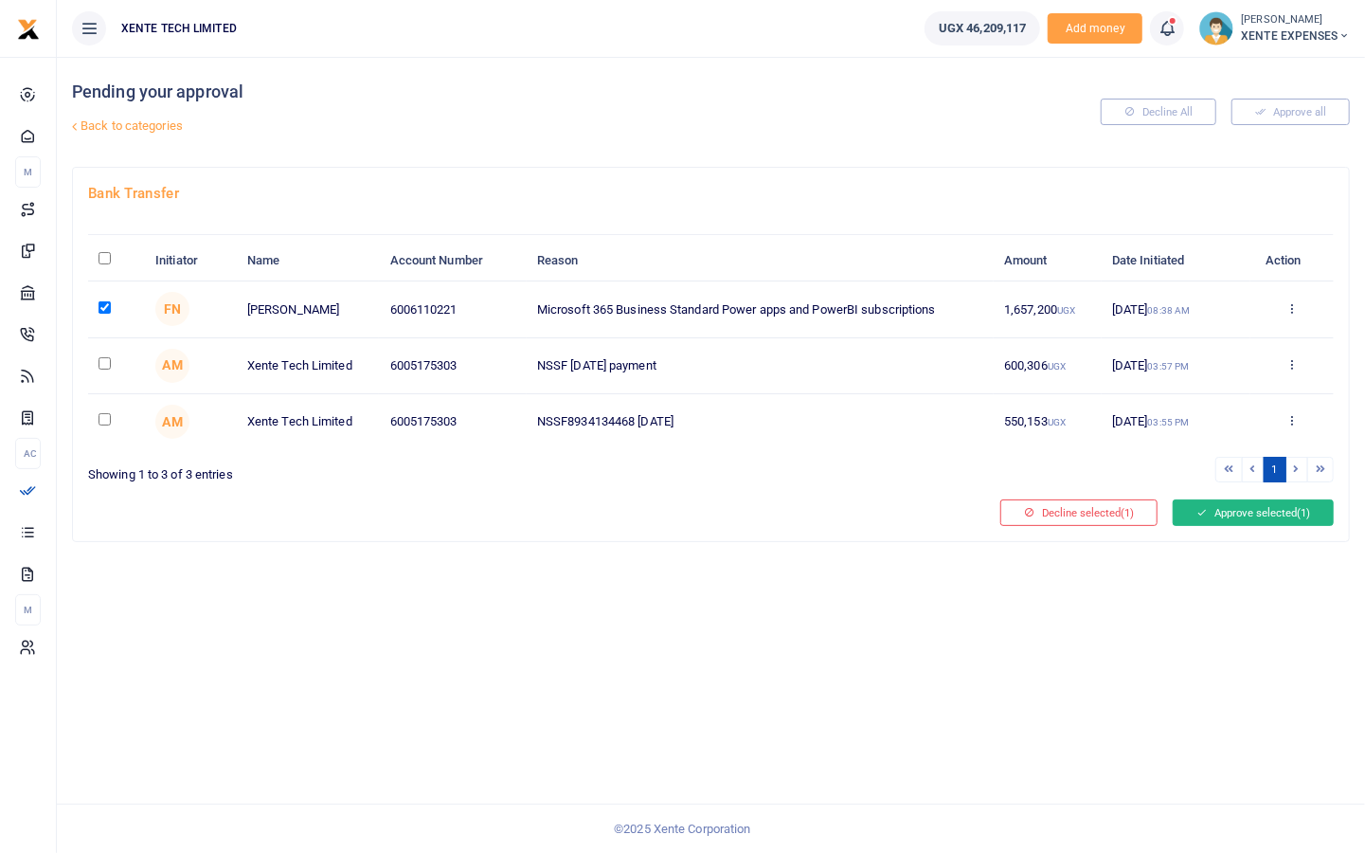
click at [1268, 519] on button "Approve selected (1)" at bounding box center [1253, 512] width 161 height 27
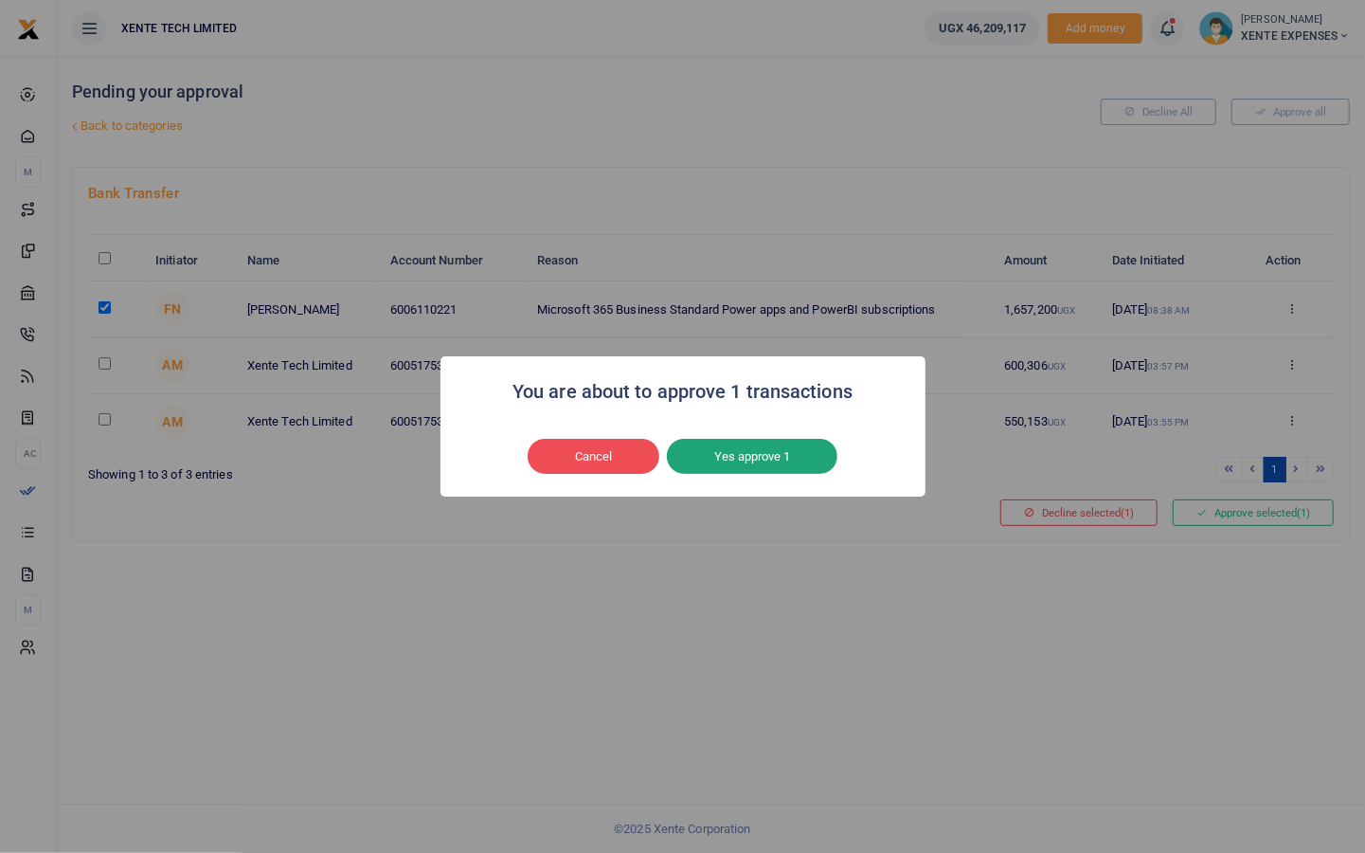
click at [770, 458] on button "Yes approve 1" at bounding box center [752, 457] width 171 height 36
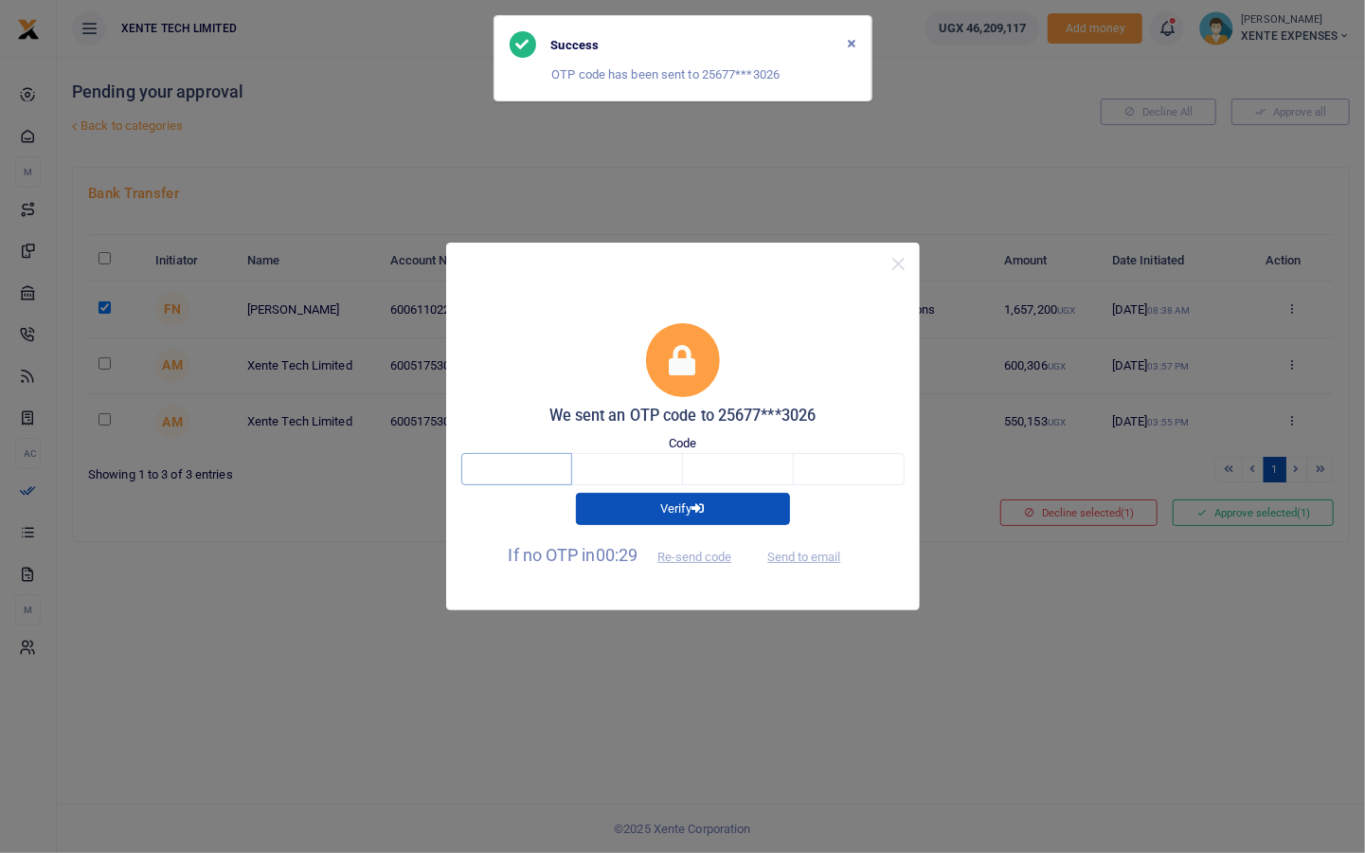
click at [506, 471] on input "text" at bounding box center [516, 469] width 111 height 32
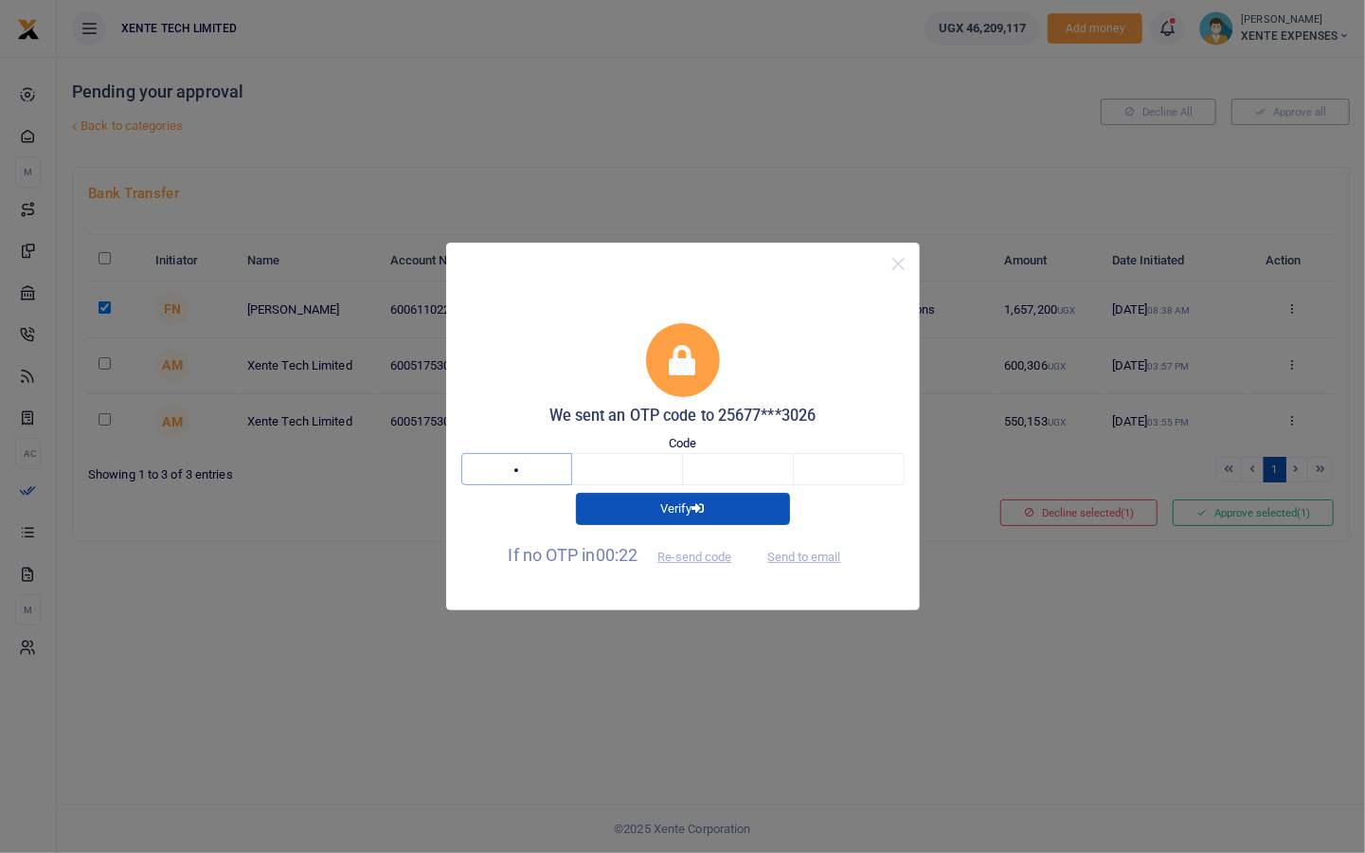
type input "8"
type input "6"
type input "3"
type input "1"
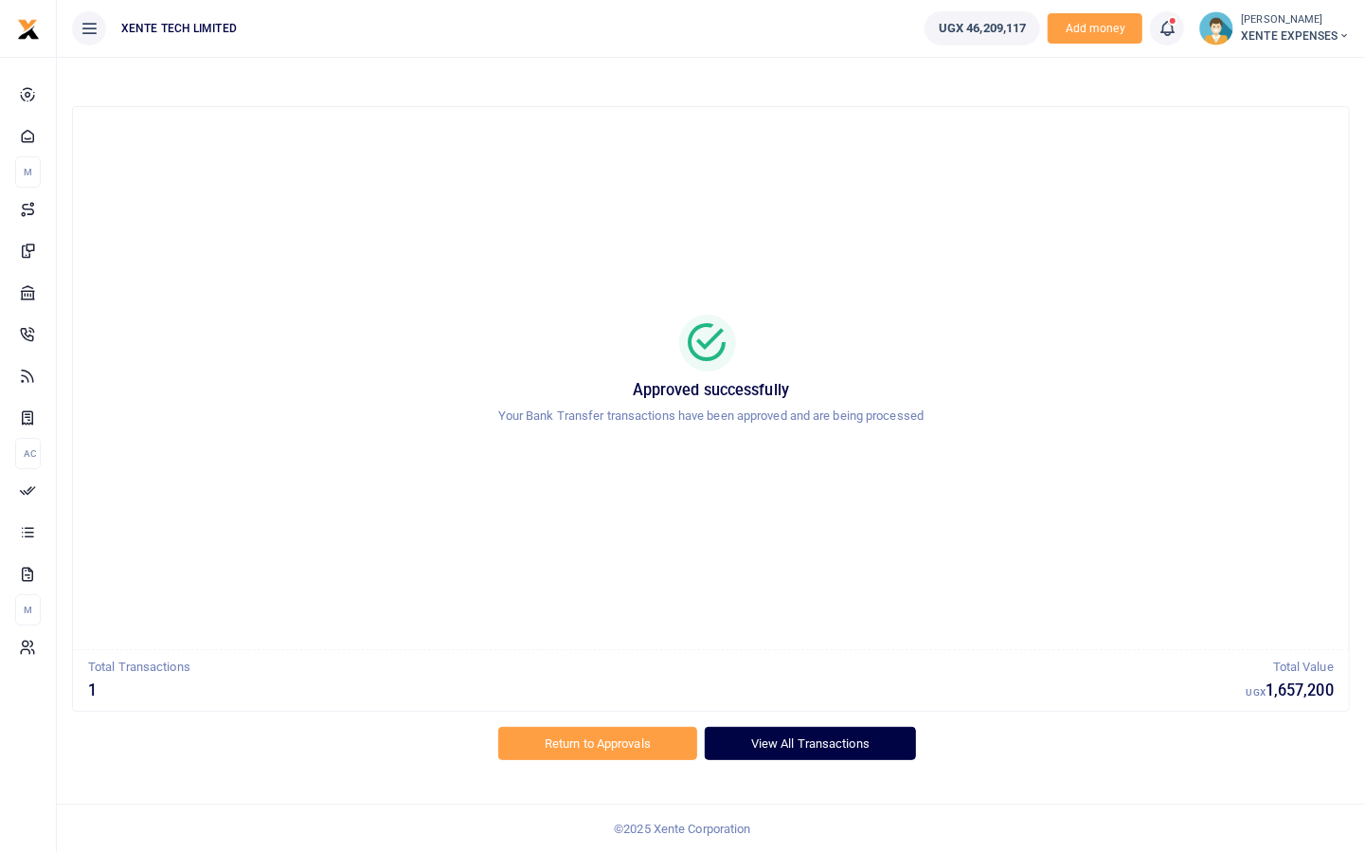
click at [825, 752] on link "View All Transactions" at bounding box center [810, 743] width 211 height 32
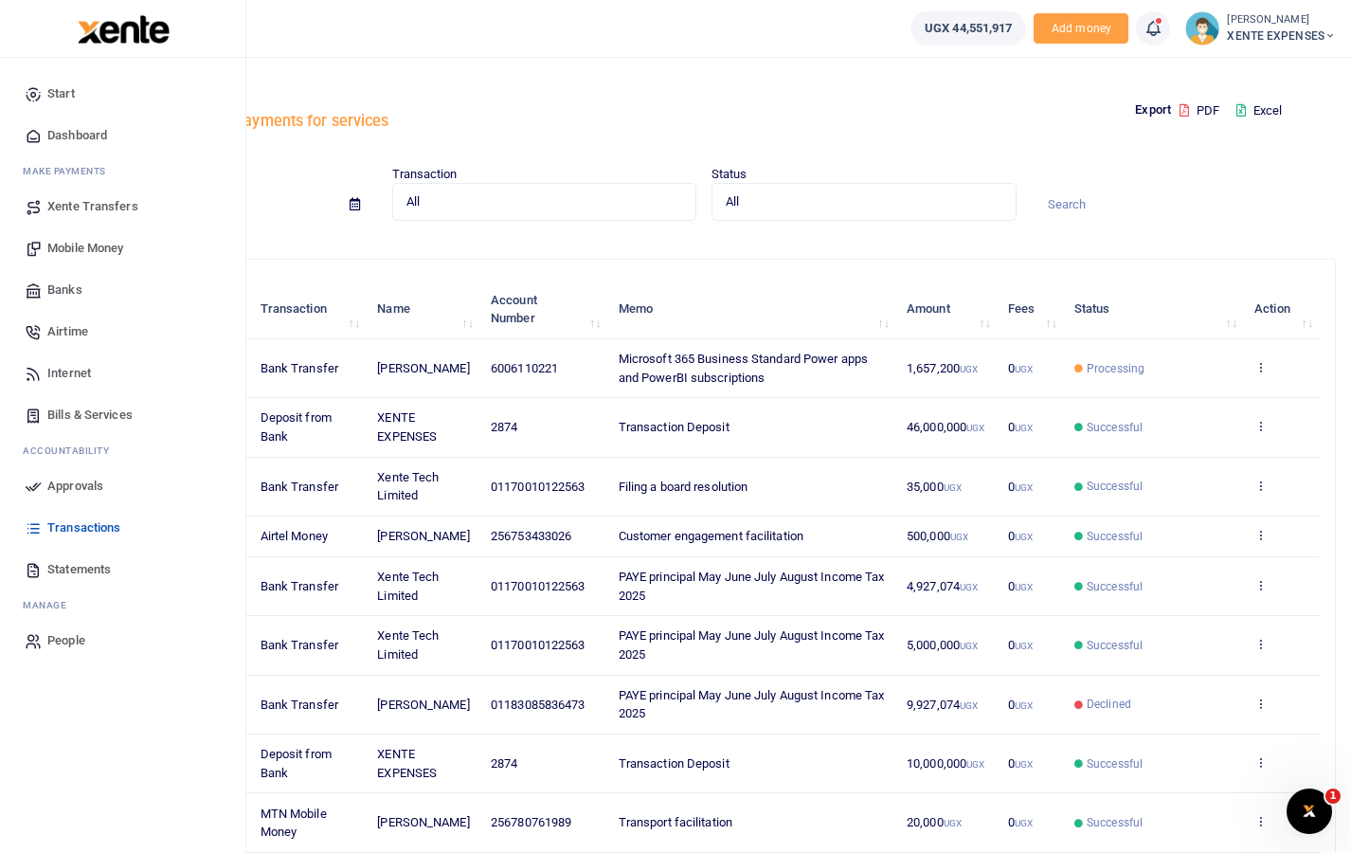
click at [69, 569] on span "Statements" at bounding box center [78, 569] width 63 height 19
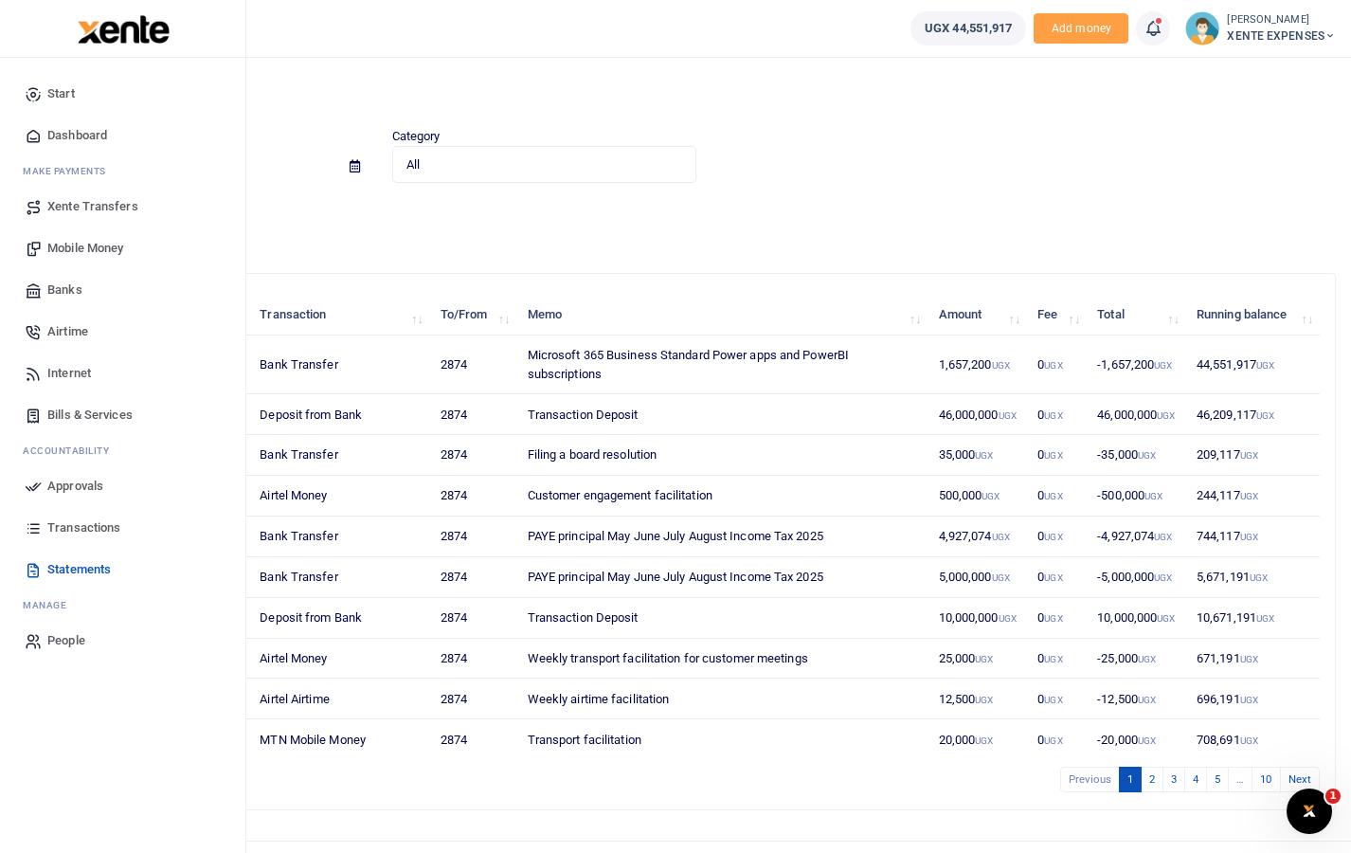
click at [59, 526] on span "Transactions" at bounding box center [83, 527] width 73 height 19
